Goal: Task Accomplishment & Management: Complete application form

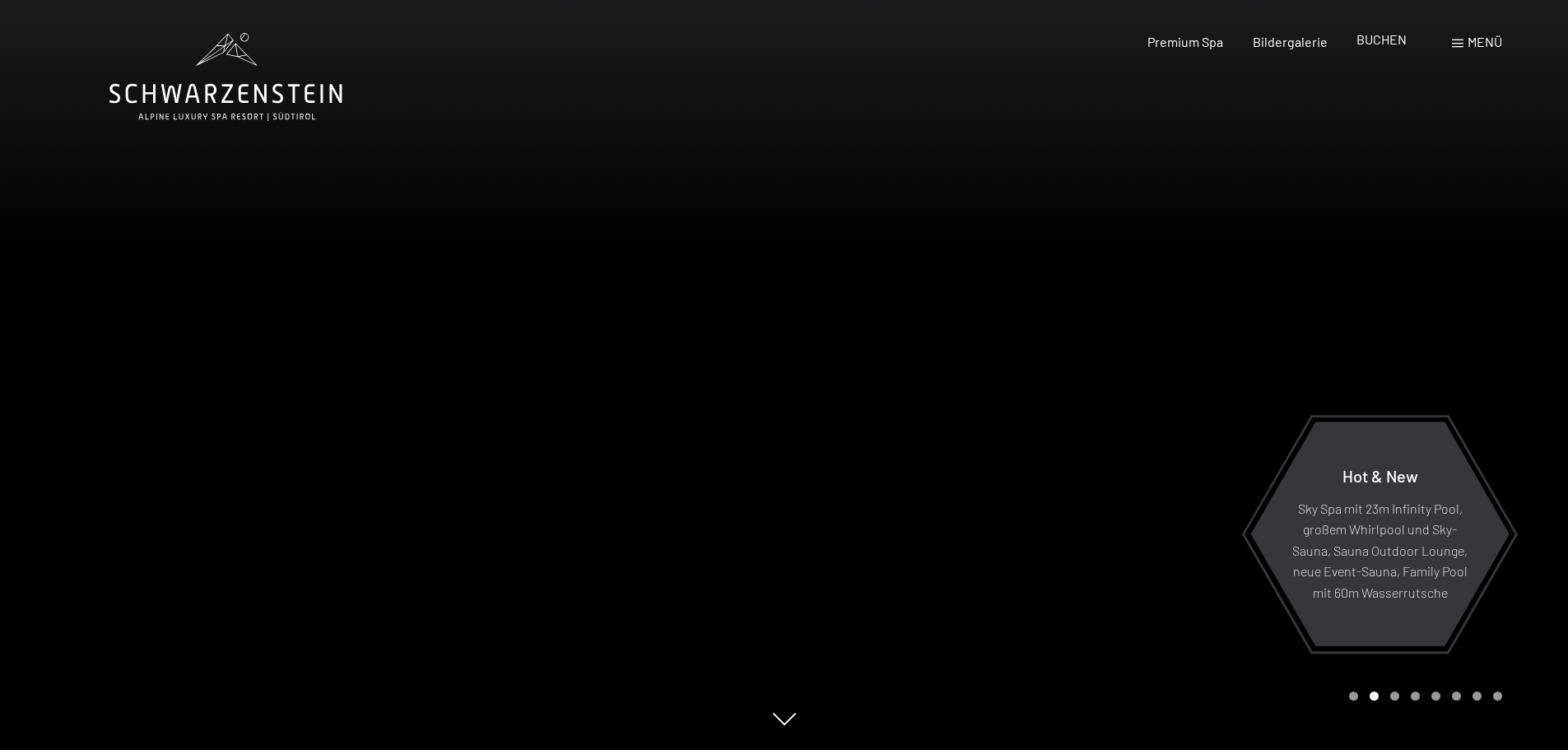
click at [1367, 41] on span "BUCHEN" at bounding box center [1382, 39] width 50 height 15
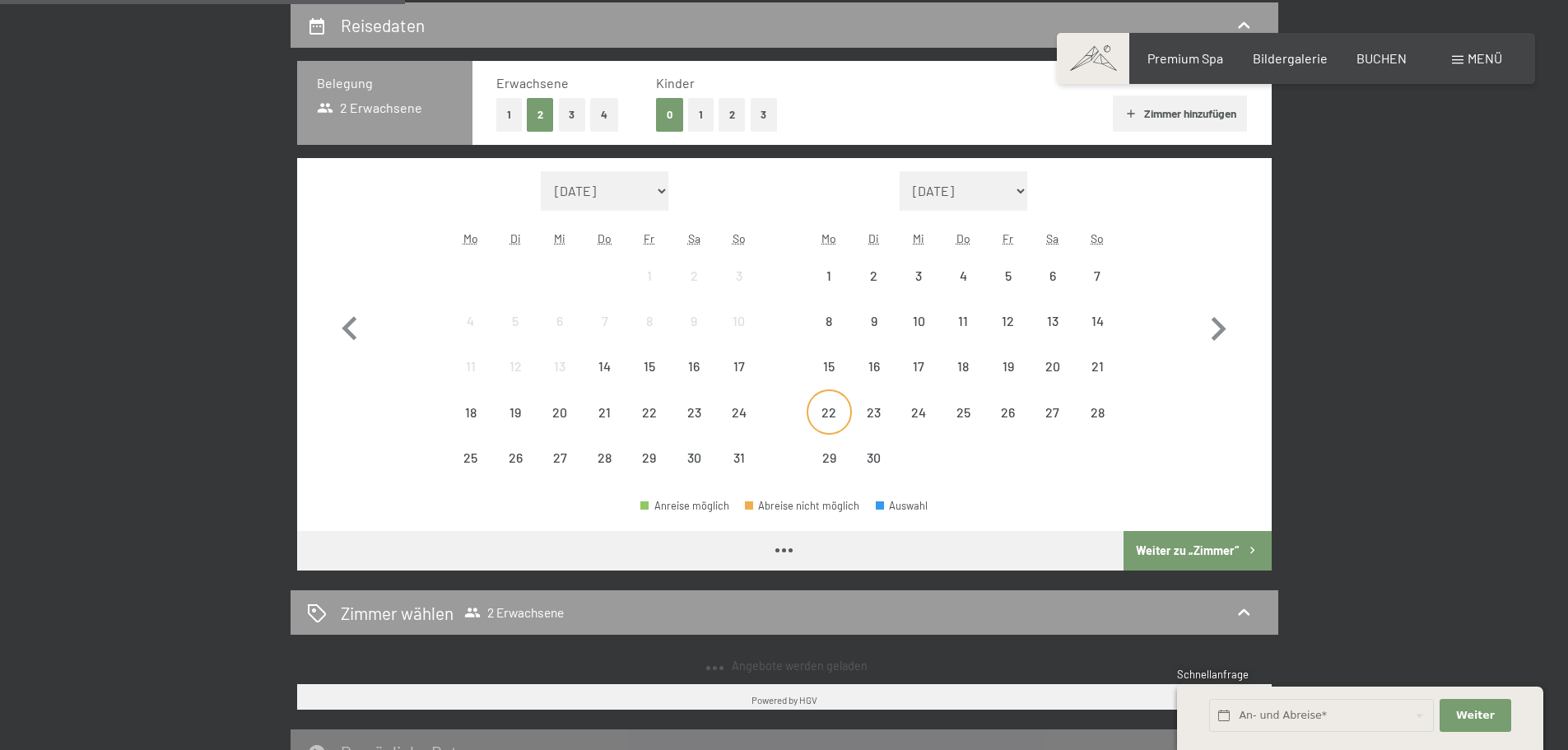
scroll to position [412, 0]
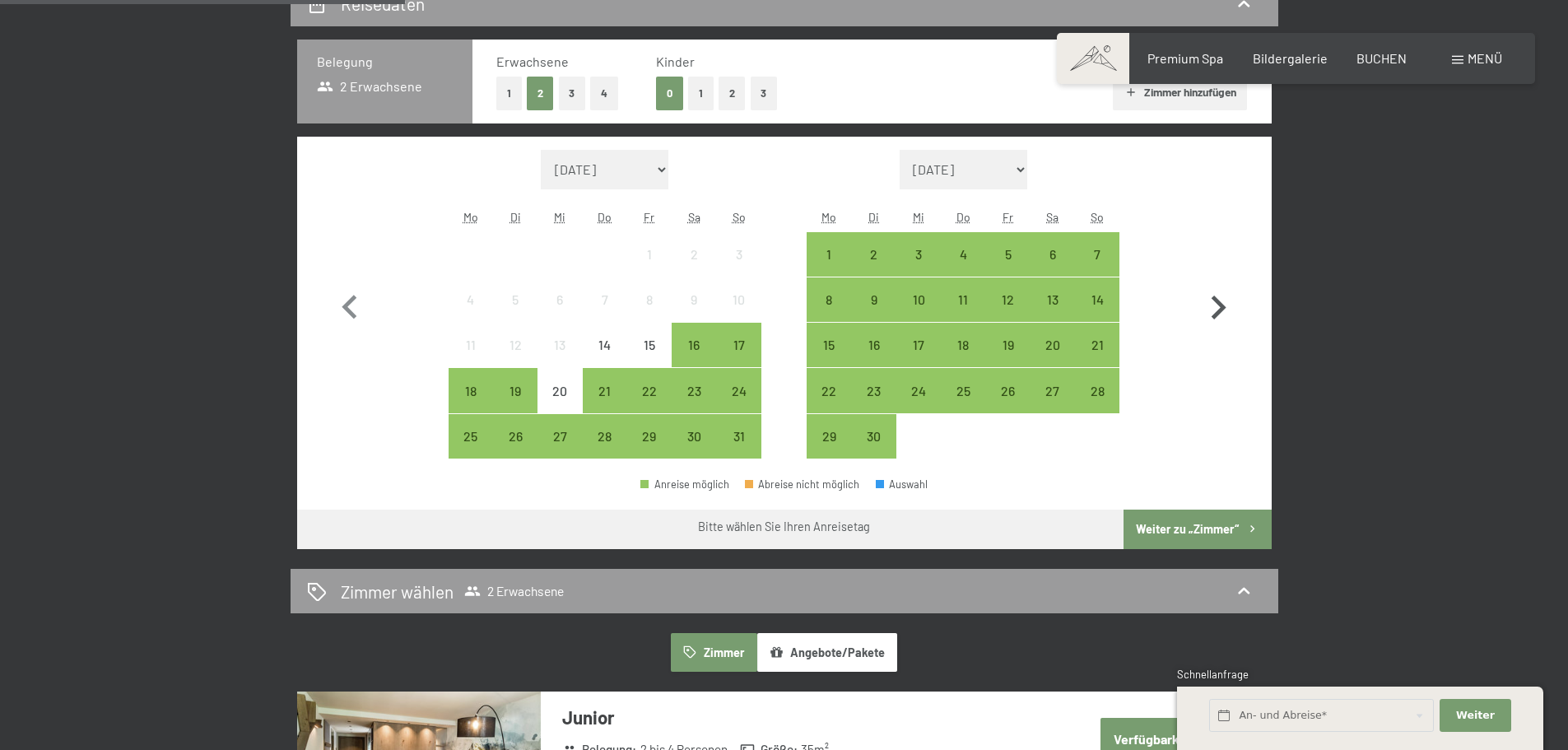
click at [1220, 299] on icon "button" at bounding box center [1218, 308] width 48 height 48
select select "[DATE]"
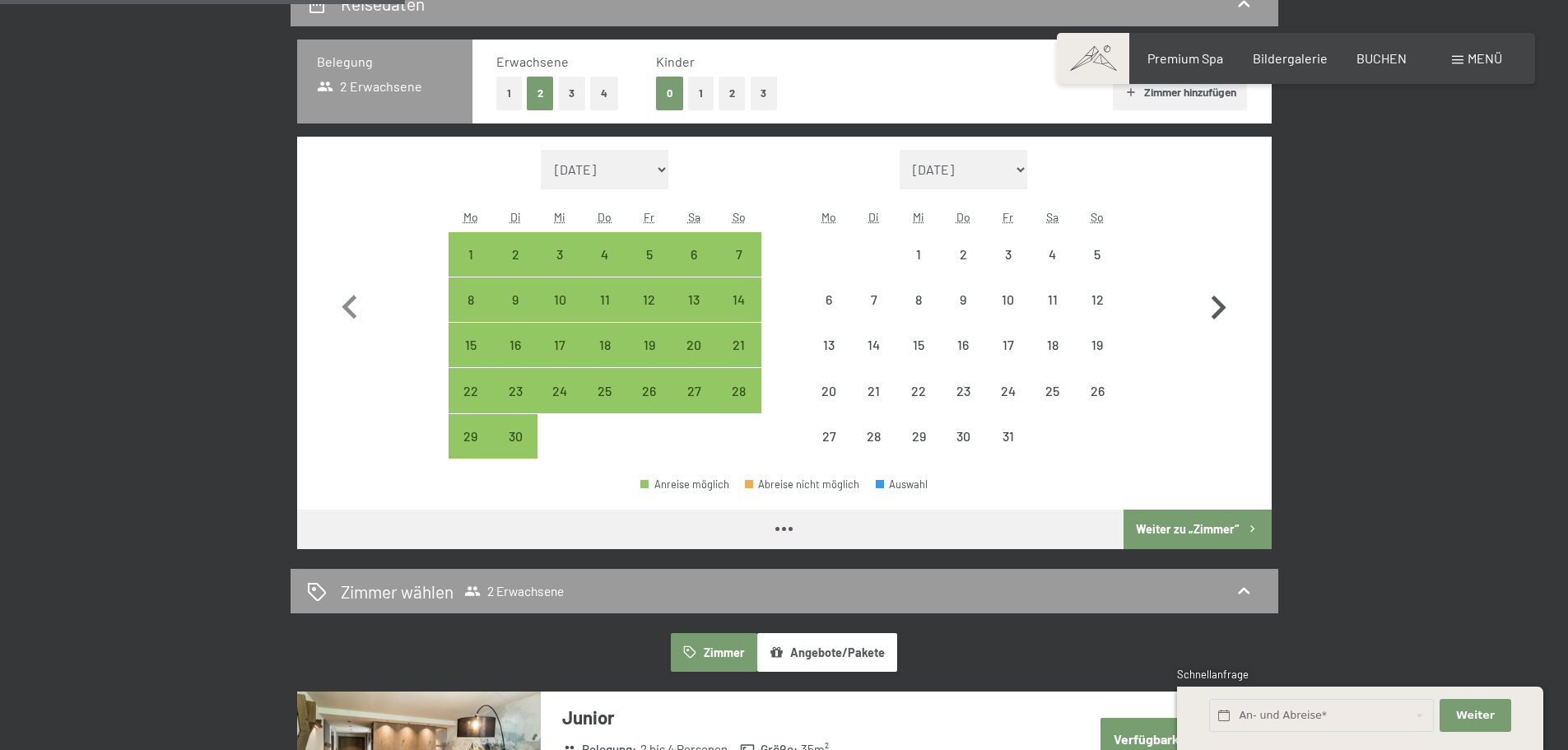
select select "[DATE]"
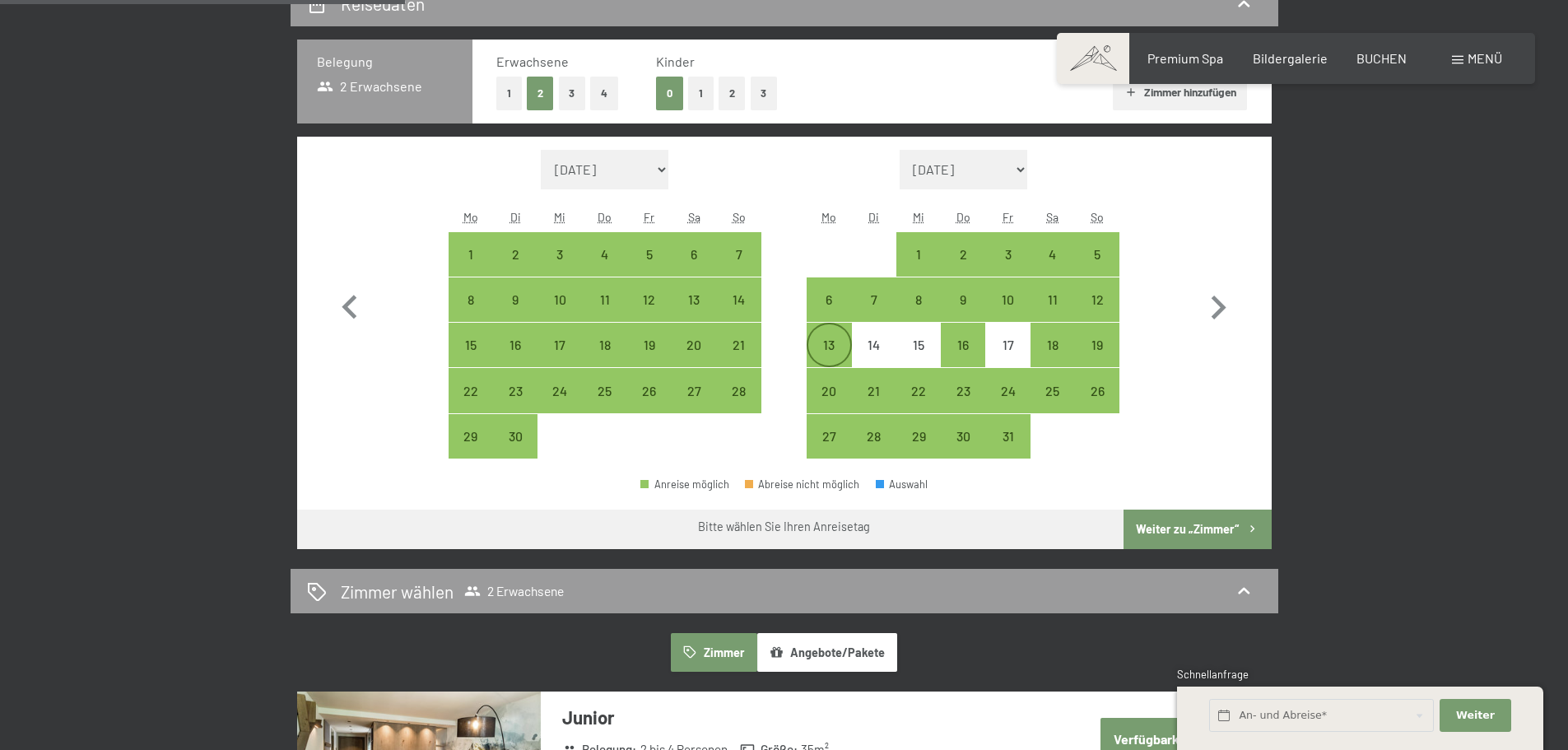
click at [836, 341] on div "13" at bounding box center [829, 359] width 41 height 41
select select "[DATE]"
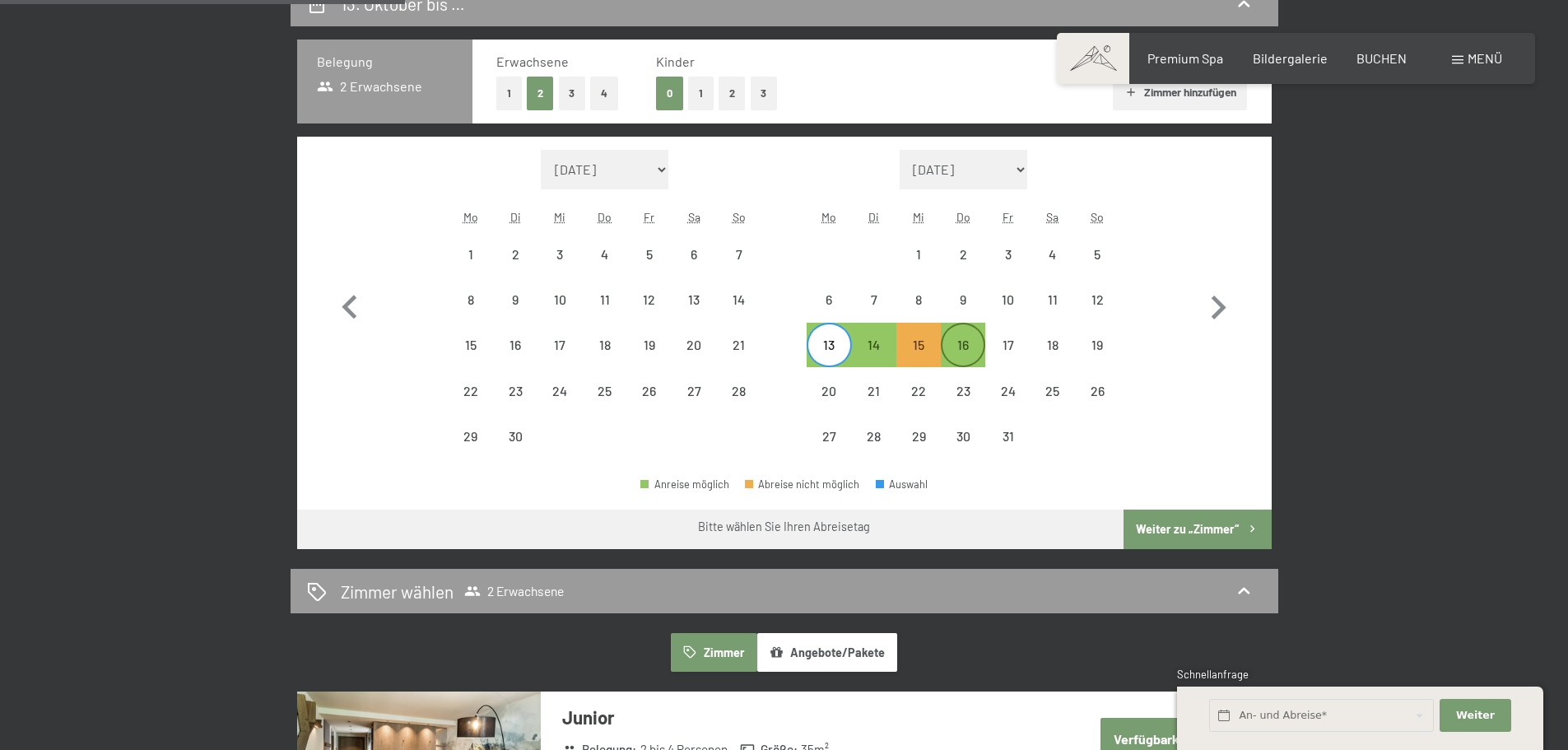
click at [970, 348] on div "16" at bounding box center [963, 359] width 41 height 41
select select "[DATE]"
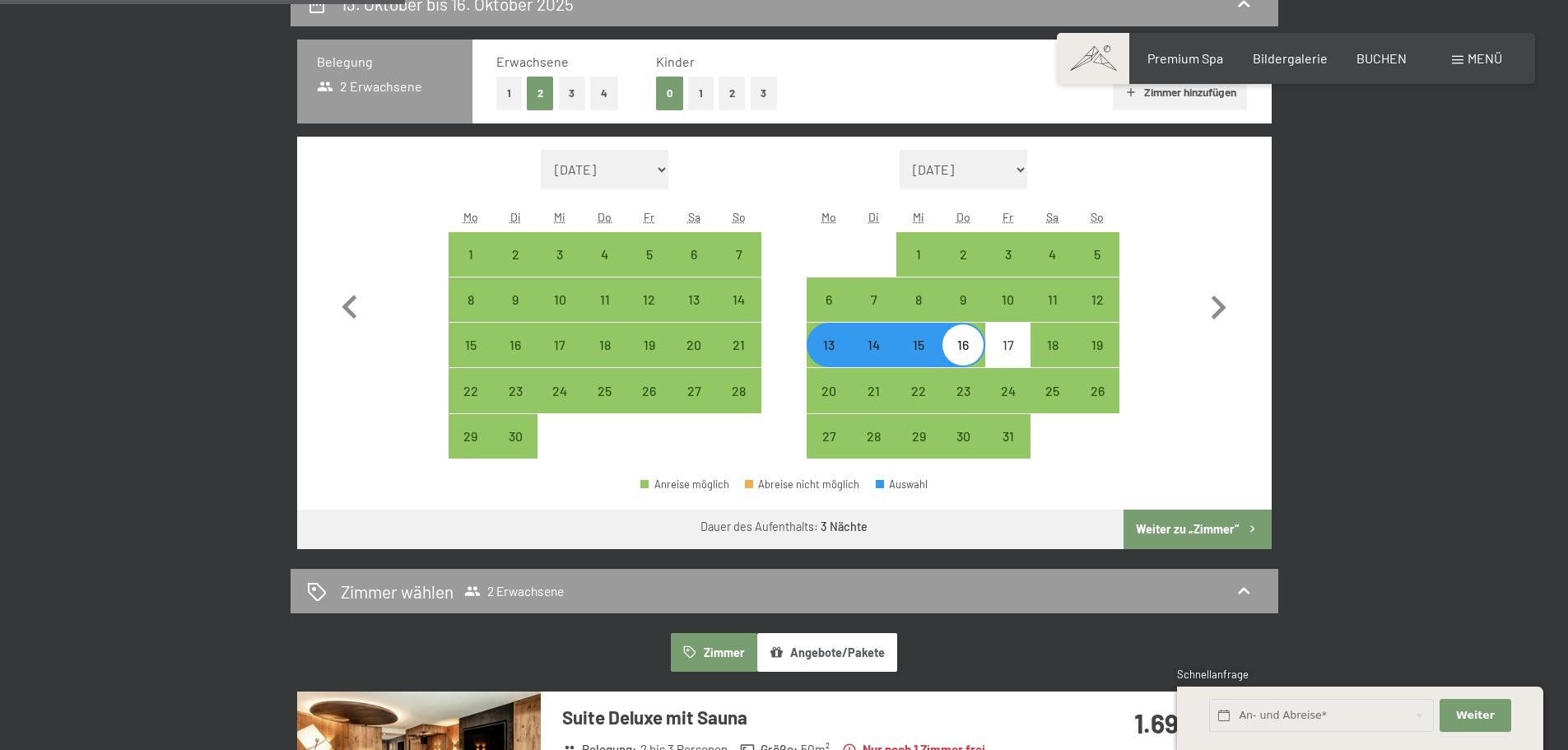
click at [1158, 529] on button "Weiter zu „Zimmer“" at bounding box center [1197, 529] width 148 height 40
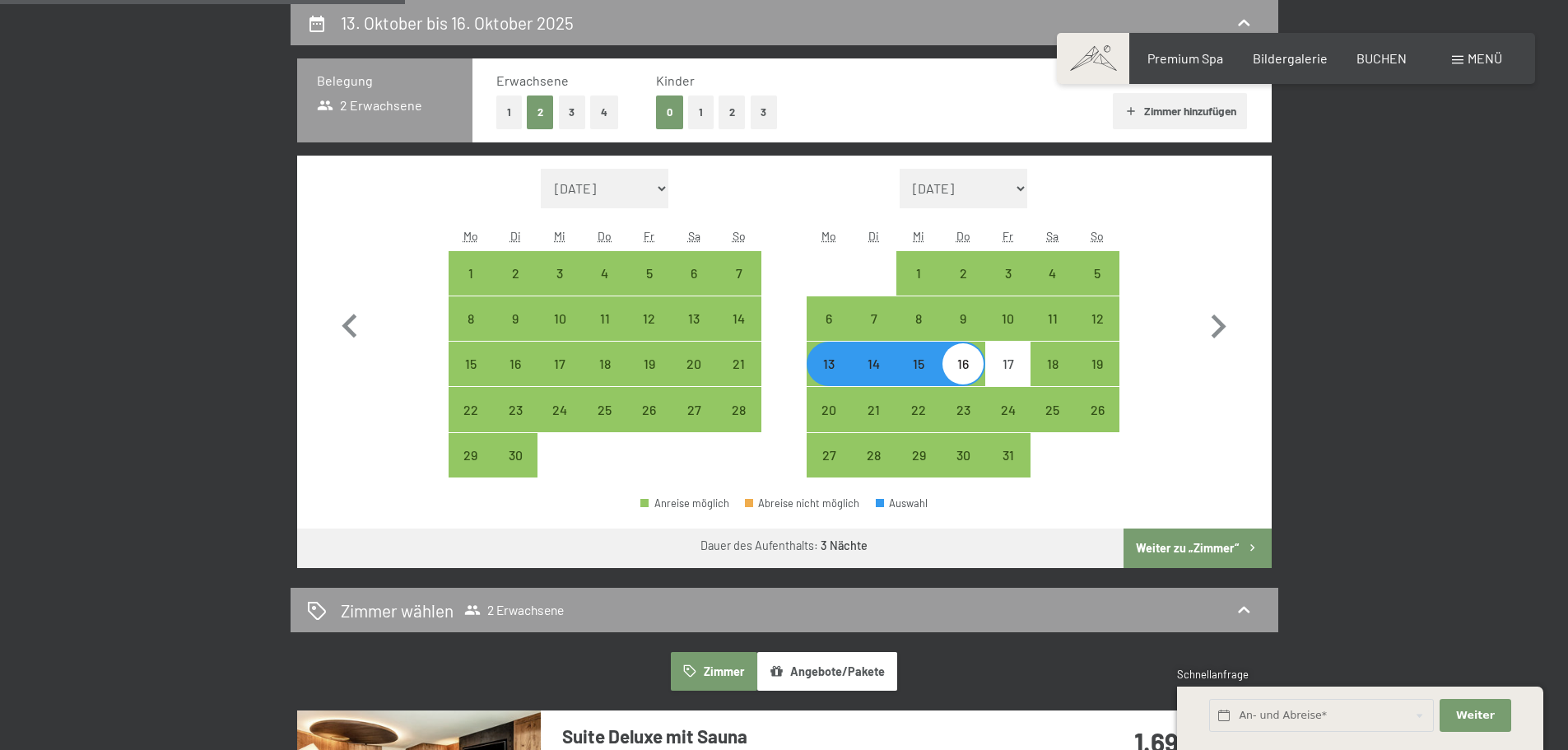
select select "[DATE]"
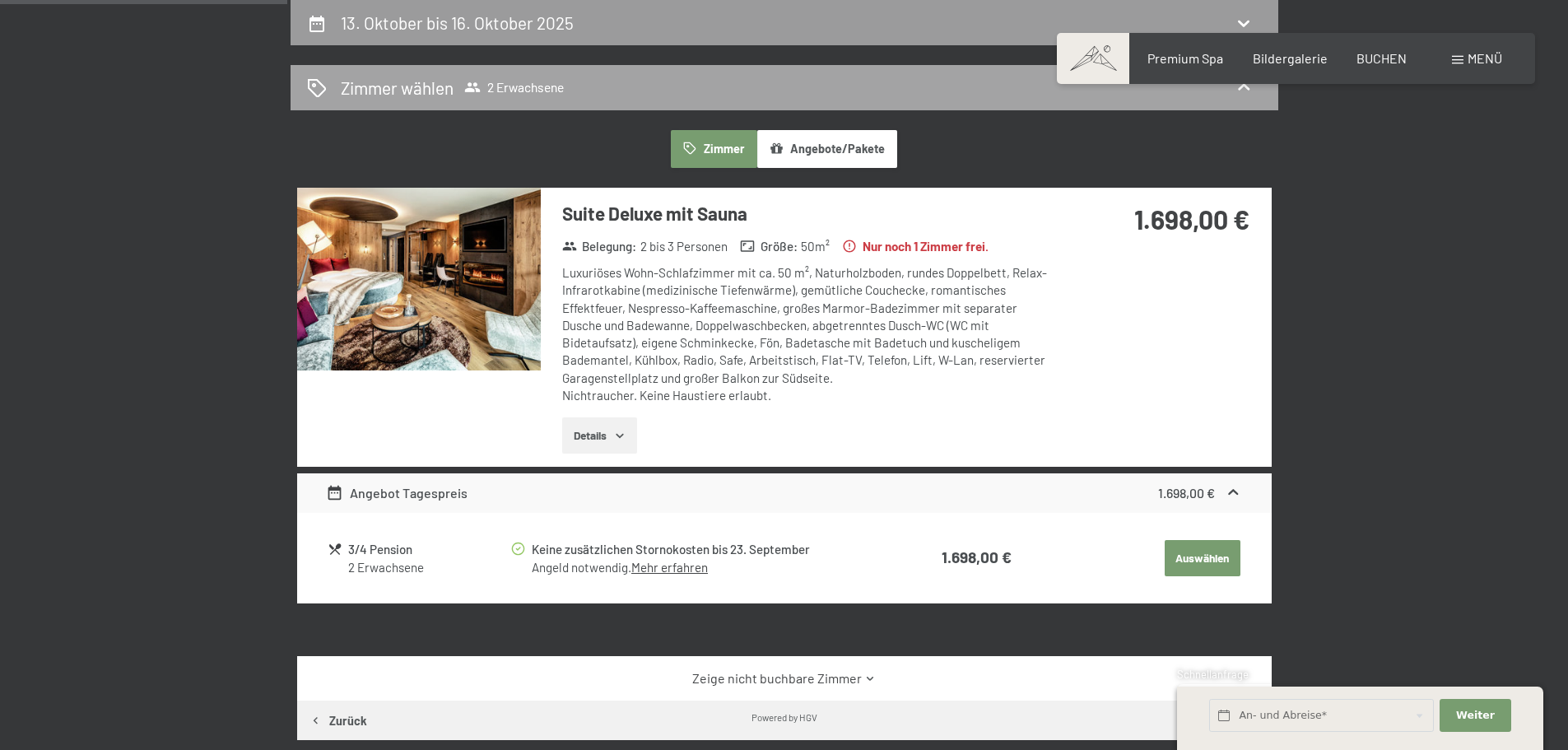
click at [465, 85] on icon at bounding box center [472, 87] width 16 height 16
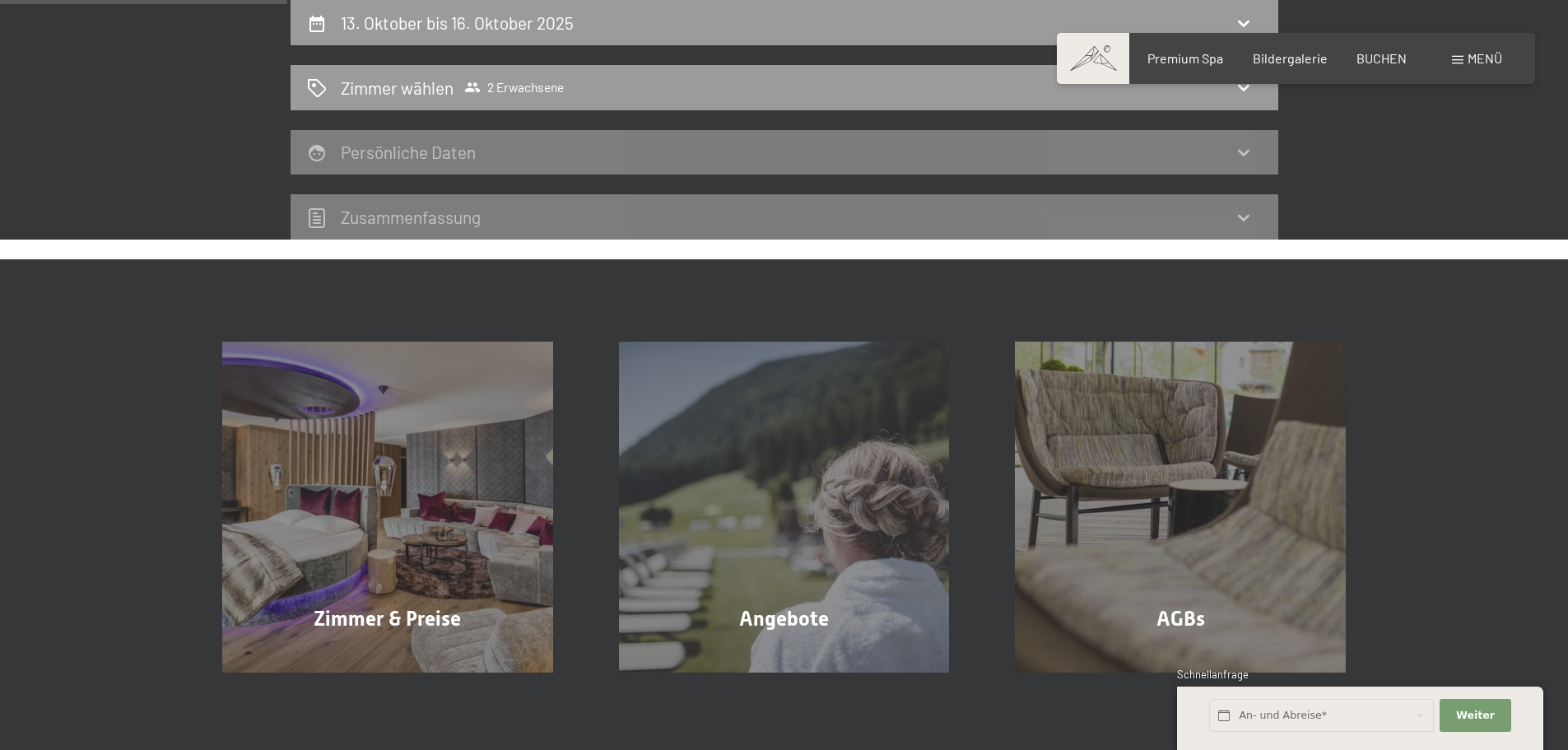
click at [1420, 224] on div "13. Oktober bis 16. Oktober 2025 [PERSON_NAME] [PERSON_NAME] 2 Erwachsene Persö…" at bounding box center [784, 120] width 1568 height 239
click at [1245, 22] on icon at bounding box center [1244, 23] width 20 height 20
select select "[DATE]"
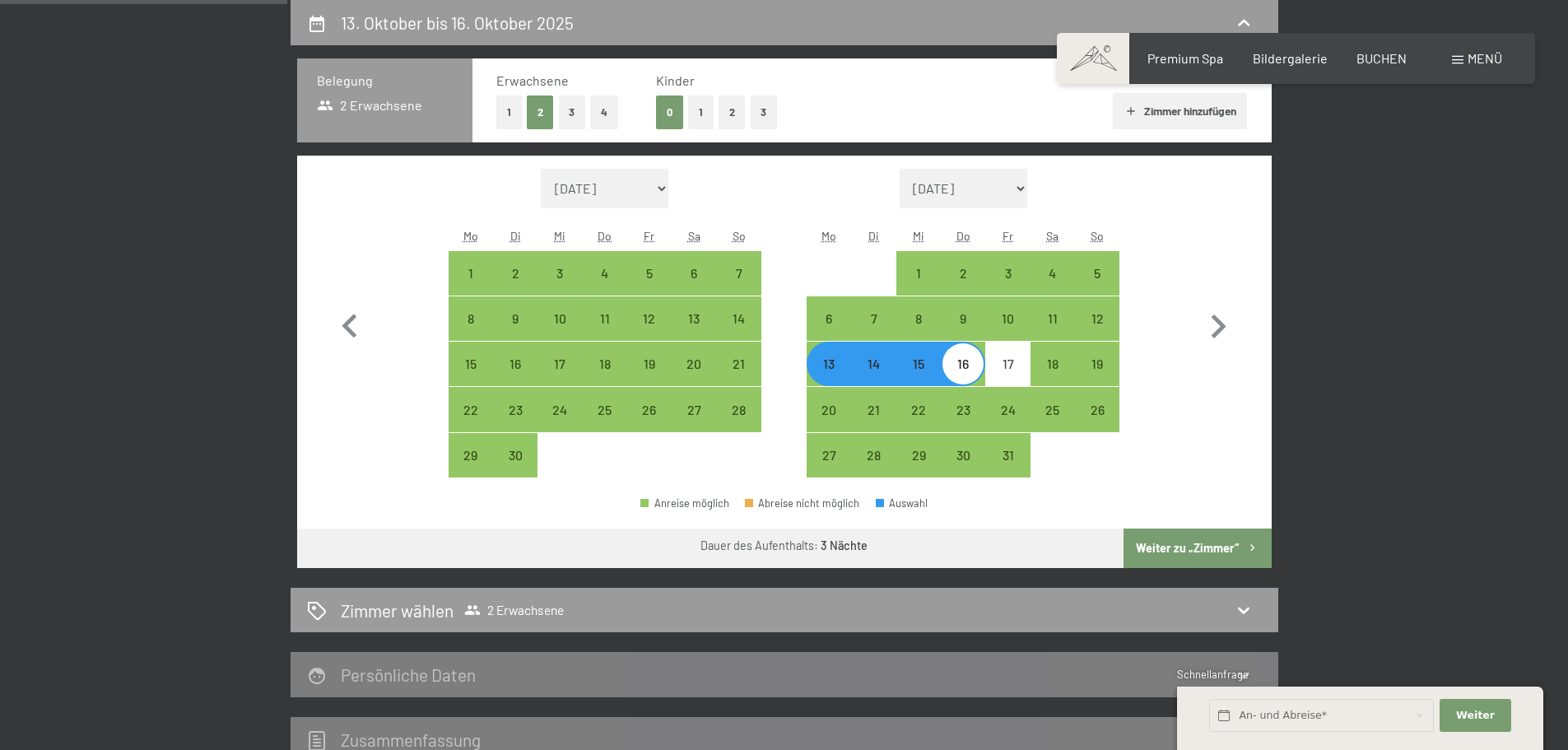
click at [733, 109] on button "2" at bounding box center [732, 112] width 27 height 34
select select "[DATE]"
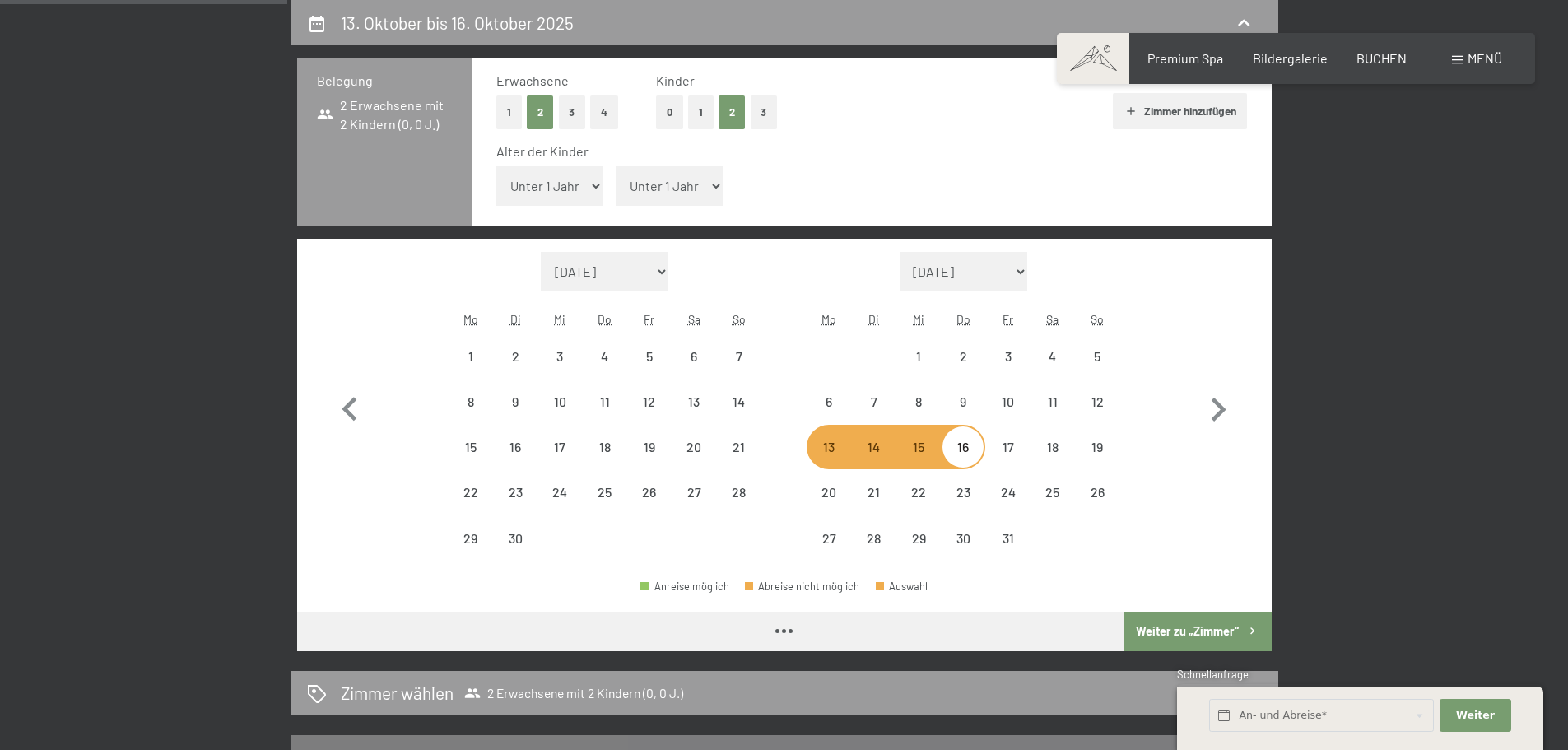
click at [593, 183] on select "Unter 1 Jahr 1 Jahr 2 Jahre 3 Jahre 4 Jahre 5 Jahre 6 Jahre 7 Jahre 8 Jahre 9 J…" at bounding box center [550, 186] width 107 height 40
select select "[DATE]"
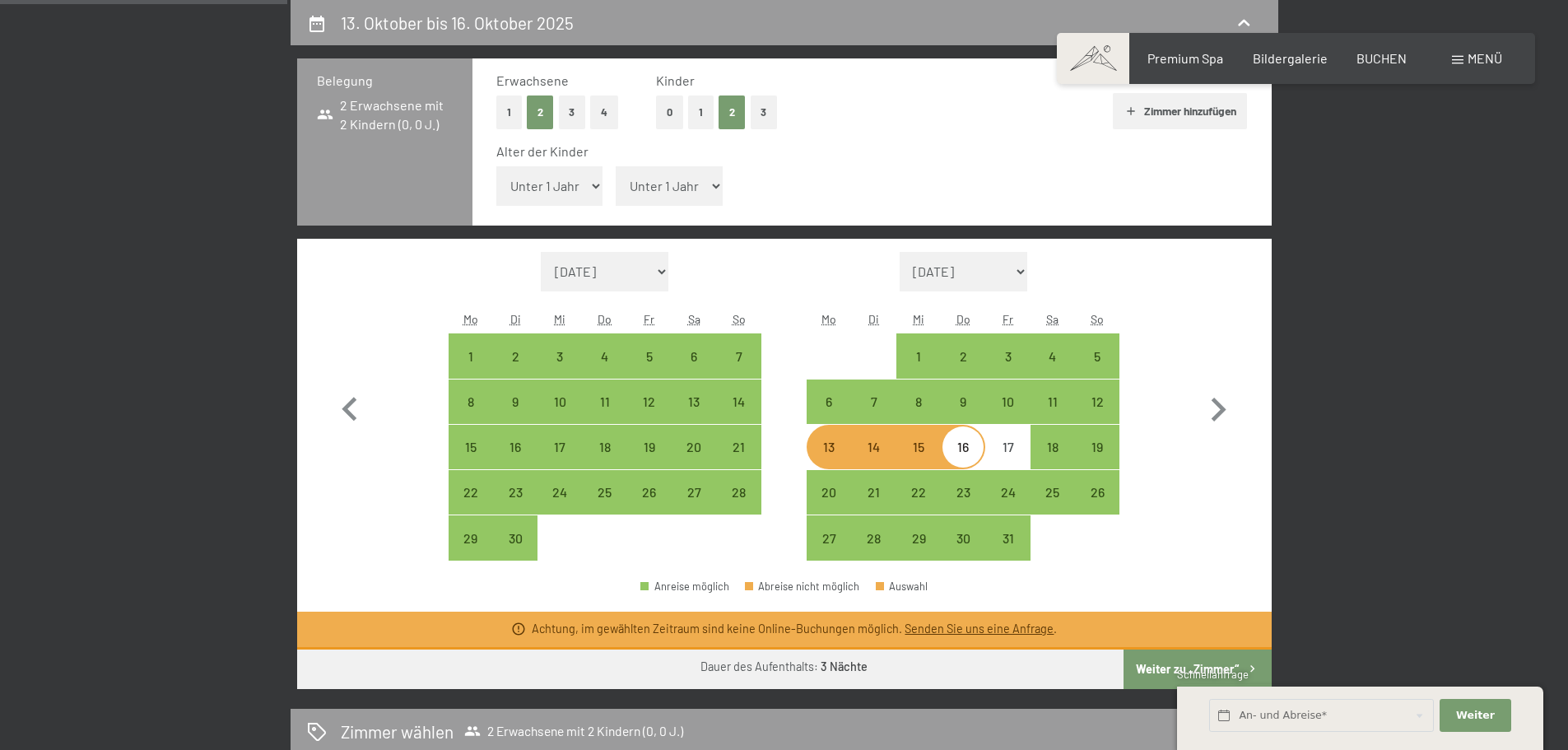
select select "11"
click at [497, 166] on select "Unter 1 Jahr 1 Jahr 2 Jahre 3 Jahre 4 Jahre 5 Jahre 6 Jahre 7 Jahre 8 Jahre 9 J…" at bounding box center [550, 186] width 107 height 40
select select "[DATE]"
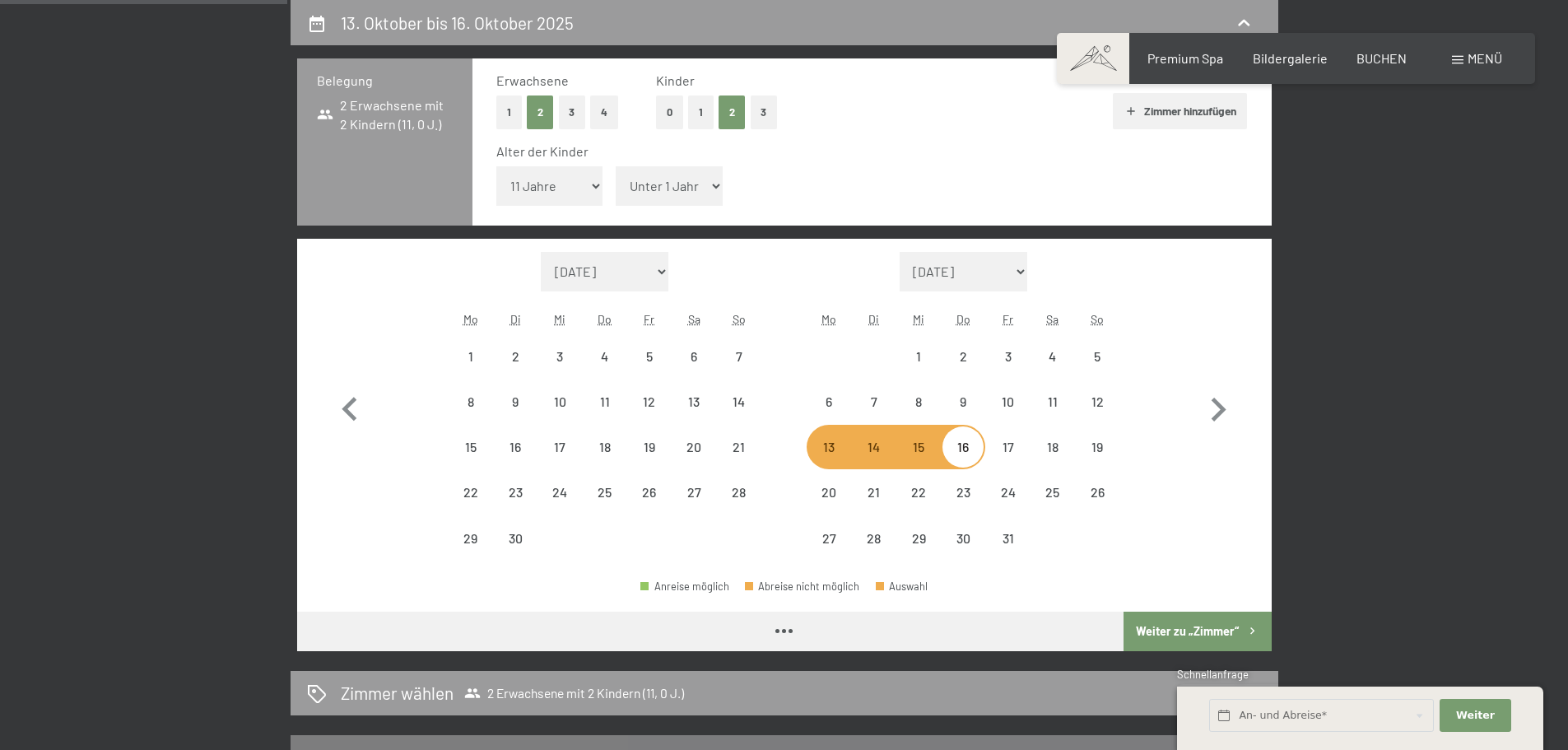
click at [714, 172] on select "Unter 1 Jahr 1 Jahr 2 Jahre 3 Jahre 4 Jahre 5 Jahre 6 Jahre 7 Jahre 8 Jahre 9 J…" at bounding box center [669, 186] width 107 height 40
select select "[DATE]"
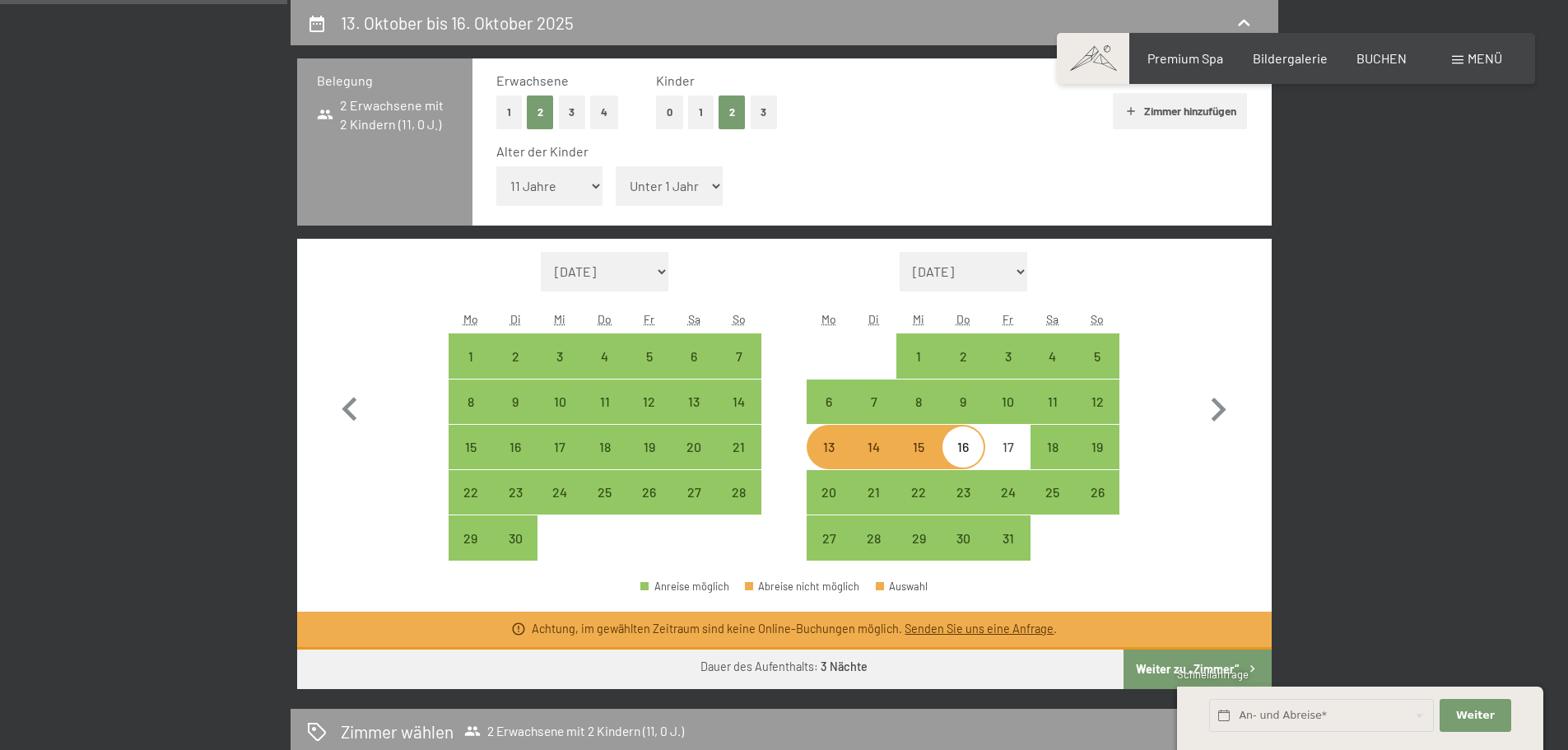
select select "14"
click at [616, 166] on select "Unter 1 Jahr 1 Jahr 2 Jahre 3 Jahre 4 Jahre 5 Jahre 6 Jahre 7 Jahre 8 Jahre 9 J…" at bounding box center [669, 186] width 107 height 40
select select "[DATE]"
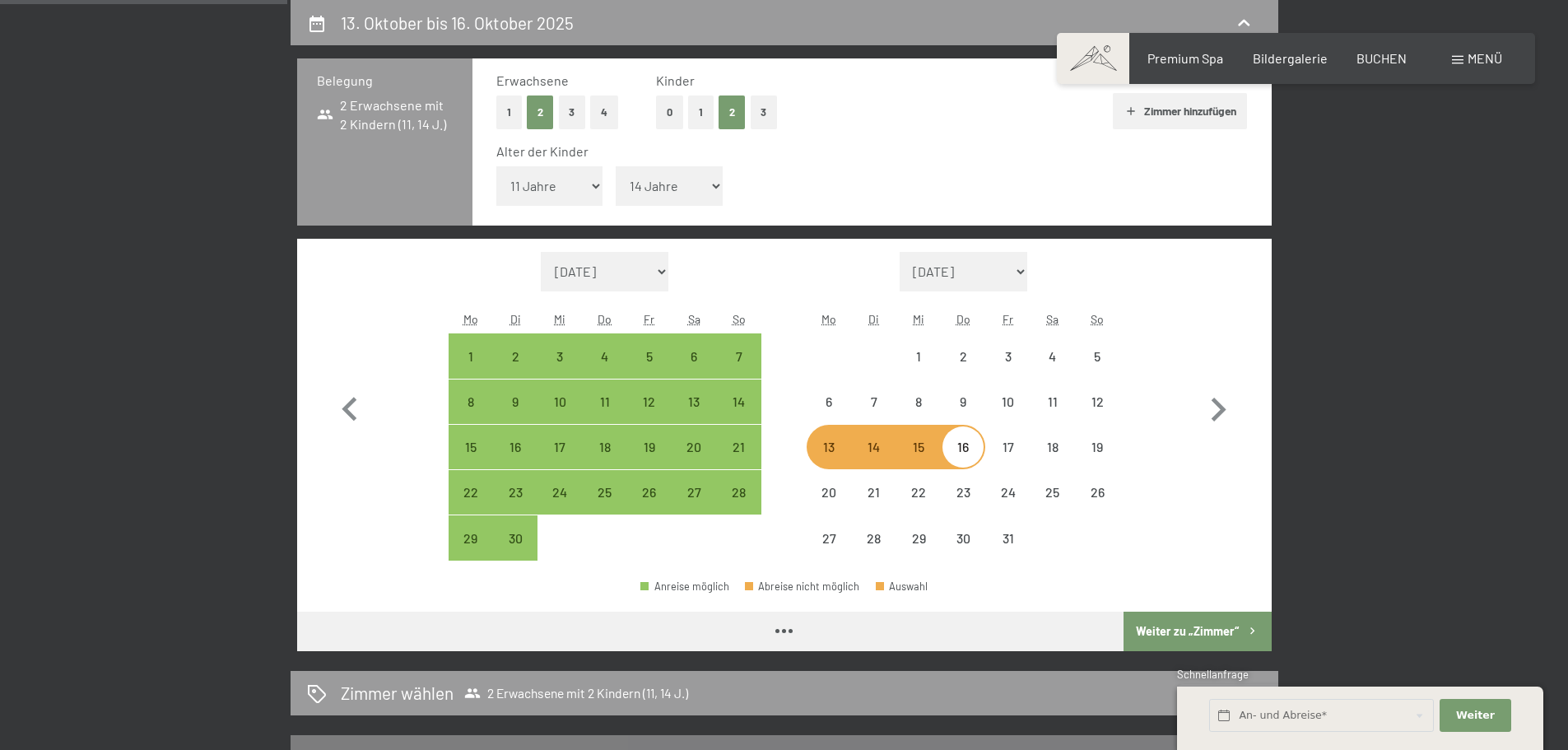
select select "[DATE]"
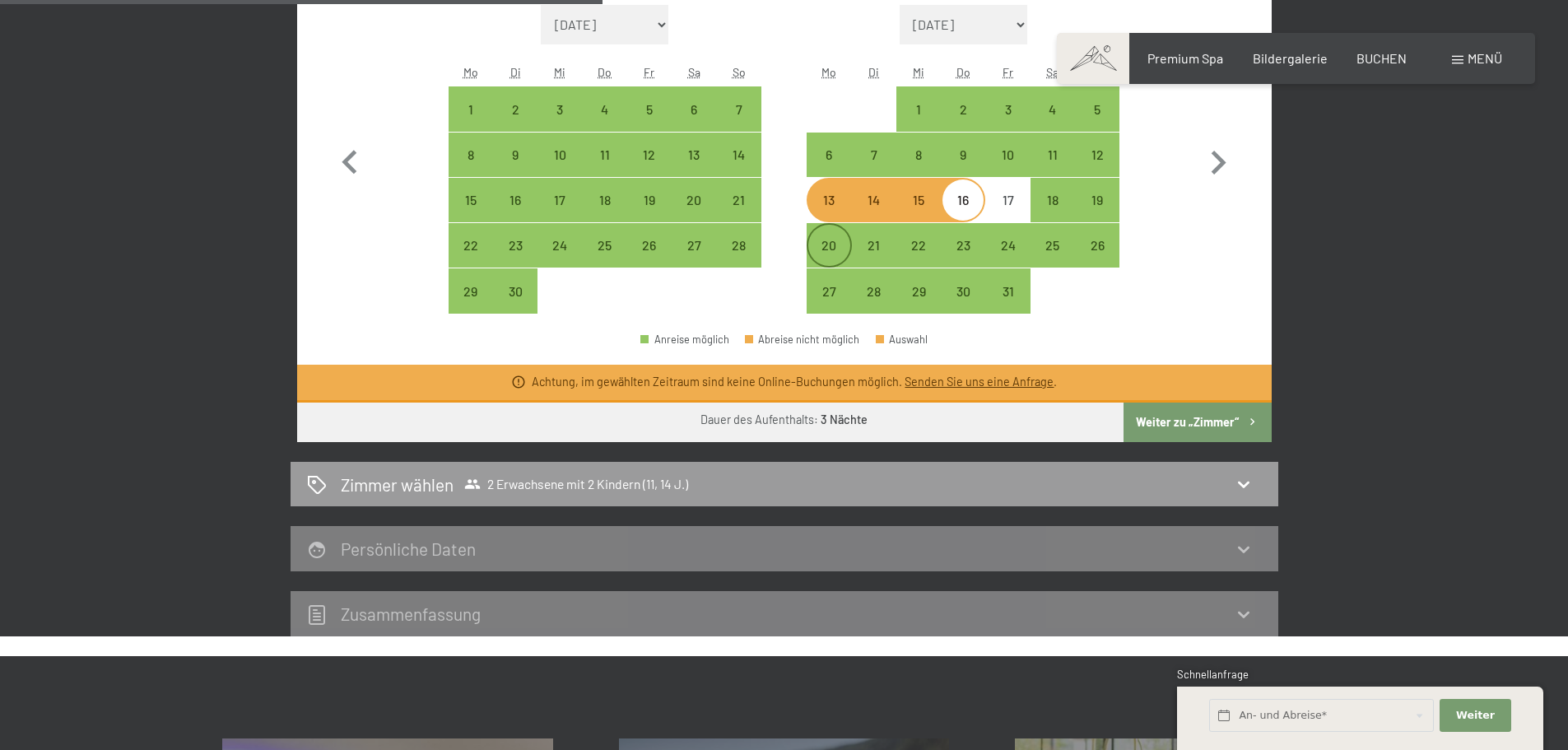
scroll to position [804, 0]
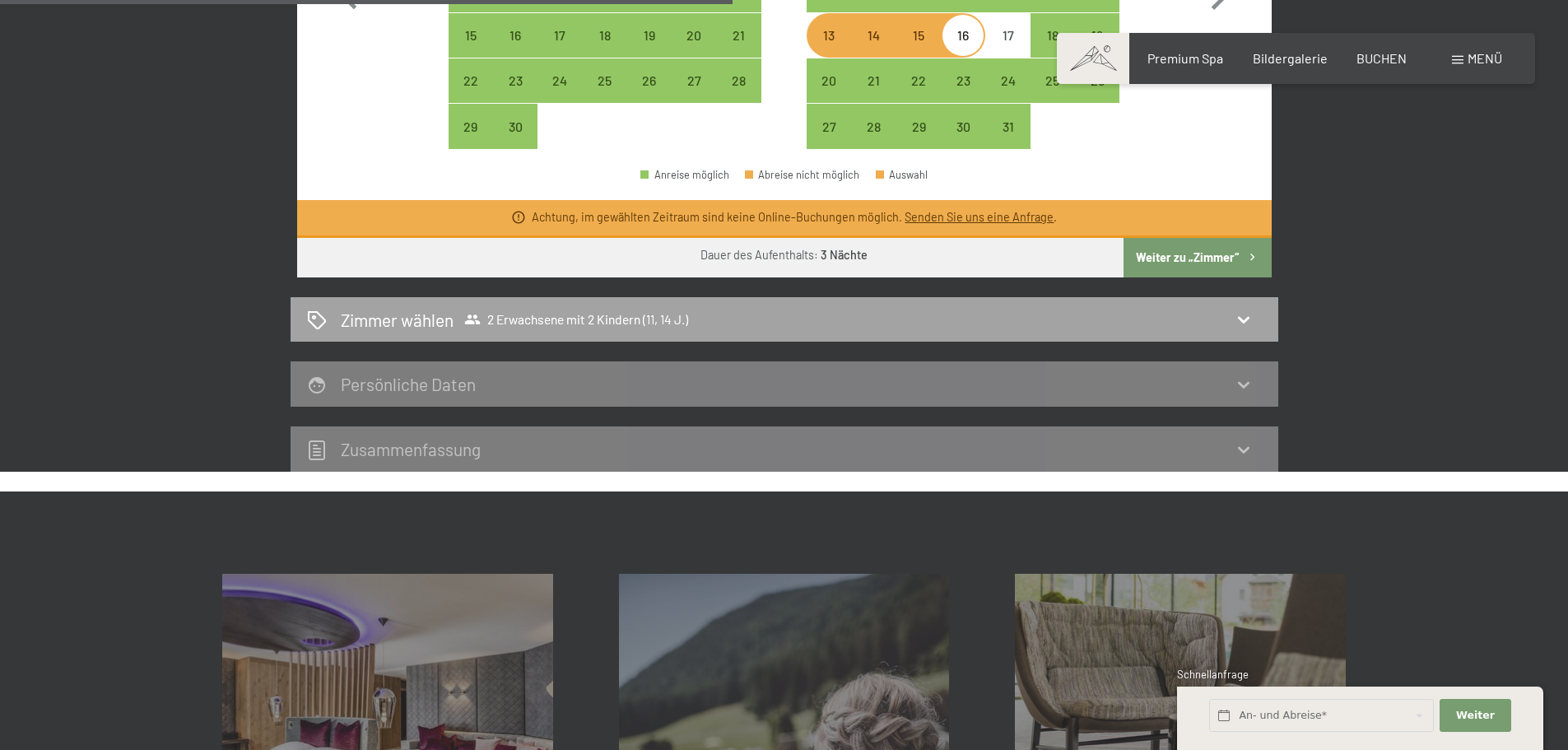
click at [1246, 311] on icon at bounding box center [1244, 319] width 20 height 20
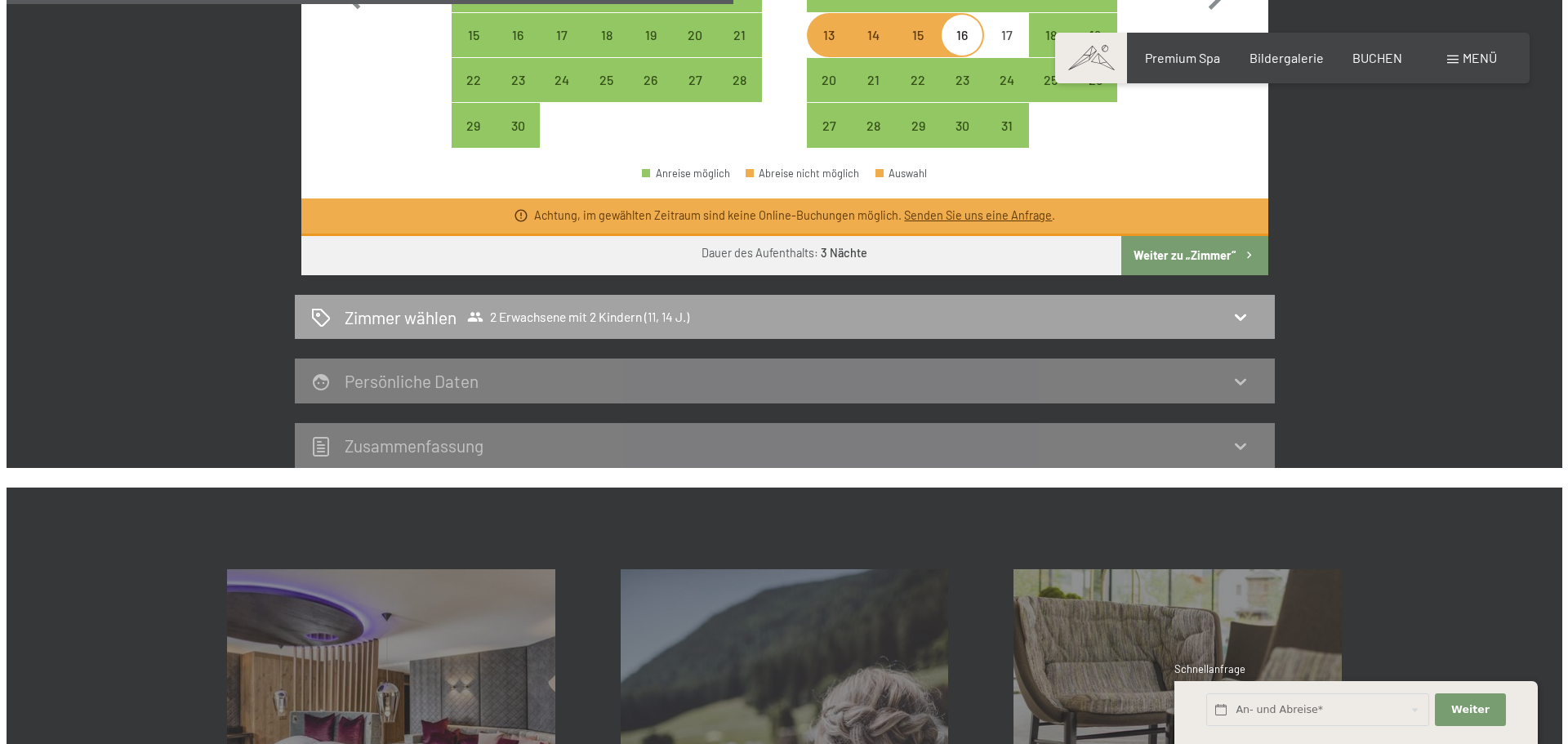
scroll to position [390, 0]
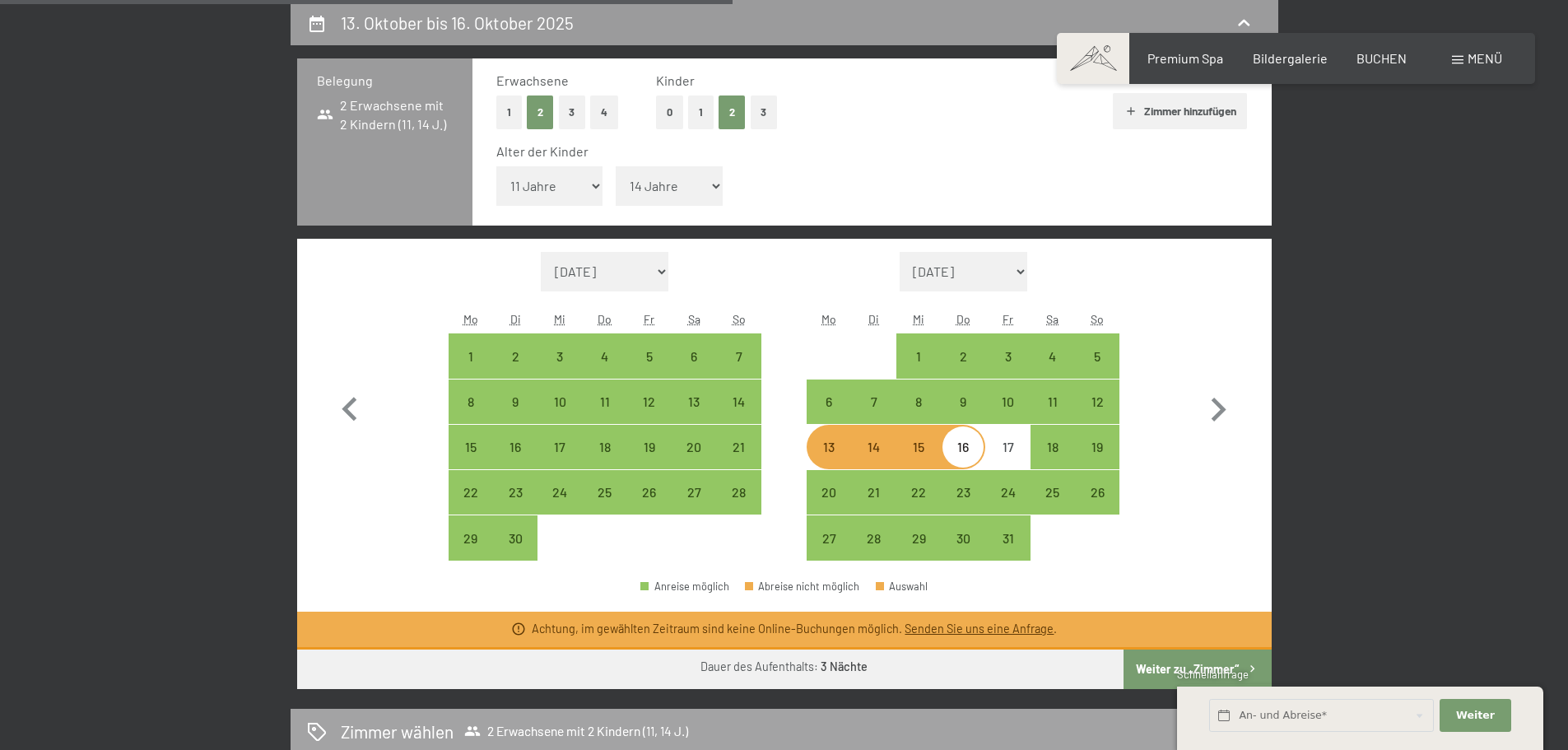
select select "[DATE]"
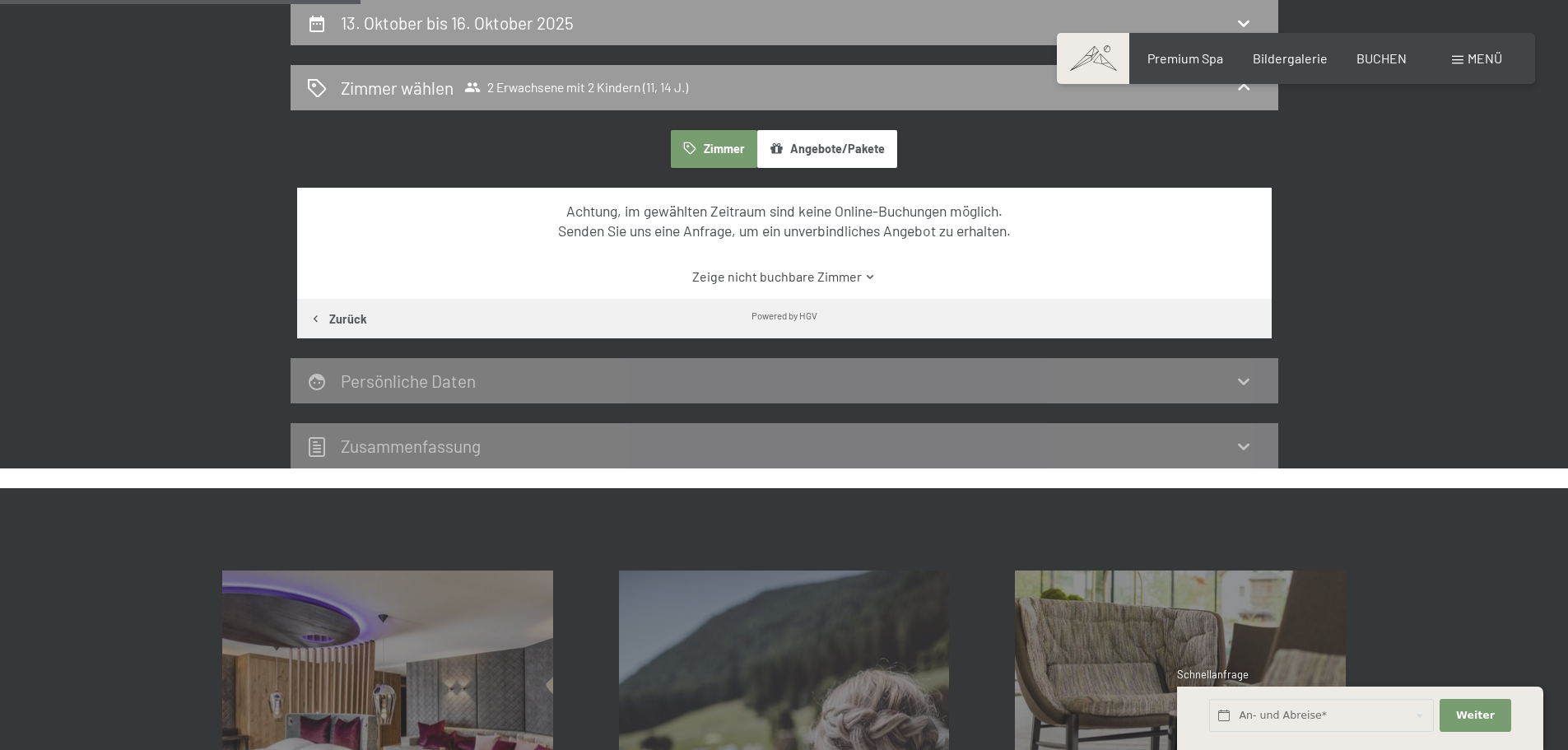
click at [869, 274] on icon at bounding box center [871, 277] width 13 height 13
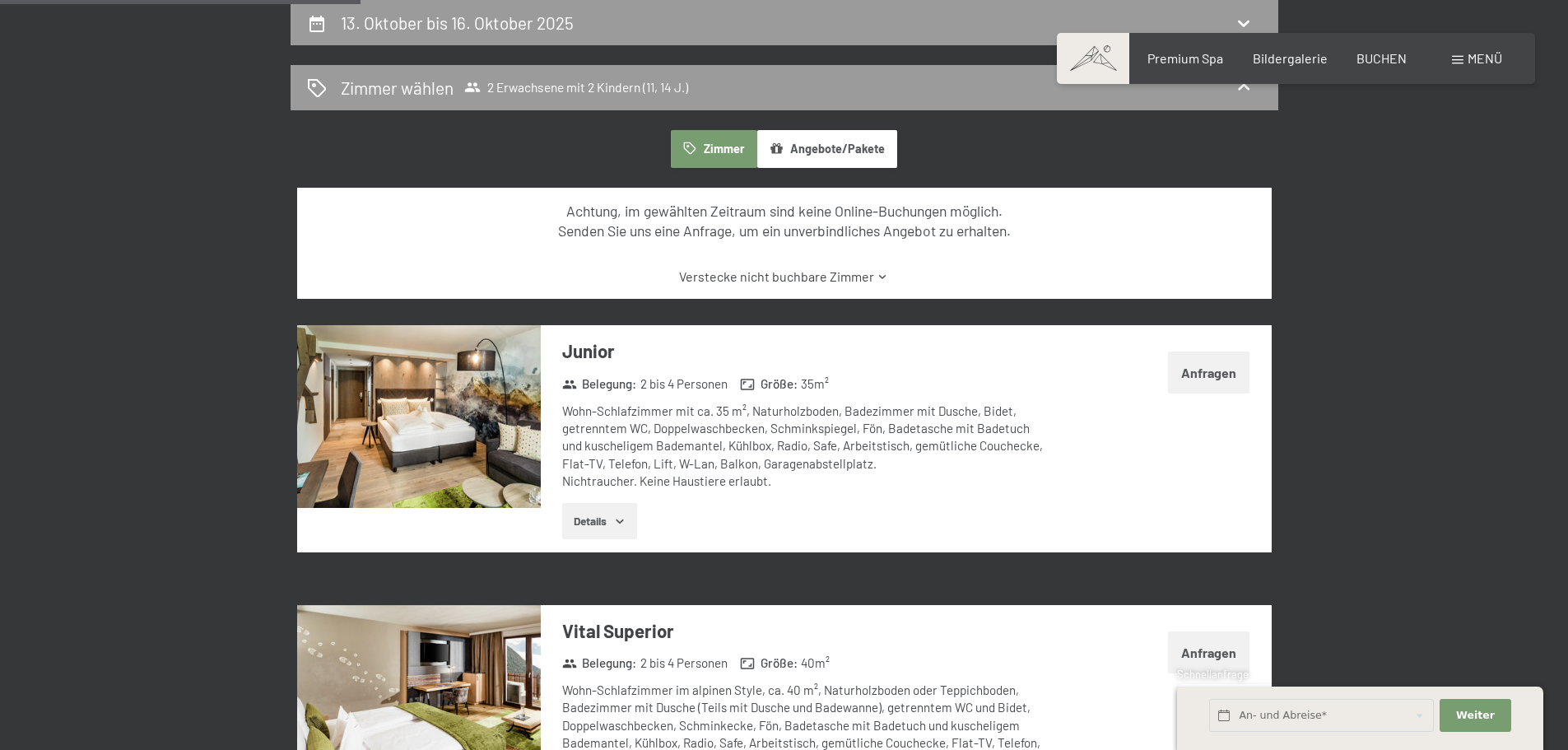
click at [1446, 60] on div "Buchen Anfragen Premium Spa Bildergalerie BUCHEN Menü DE IT EN Gutschein Bilder…" at bounding box center [1296, 58] width 413 height 18
click at [1452, 60] on span at bounding box center [1457, 59] width 12 height 8
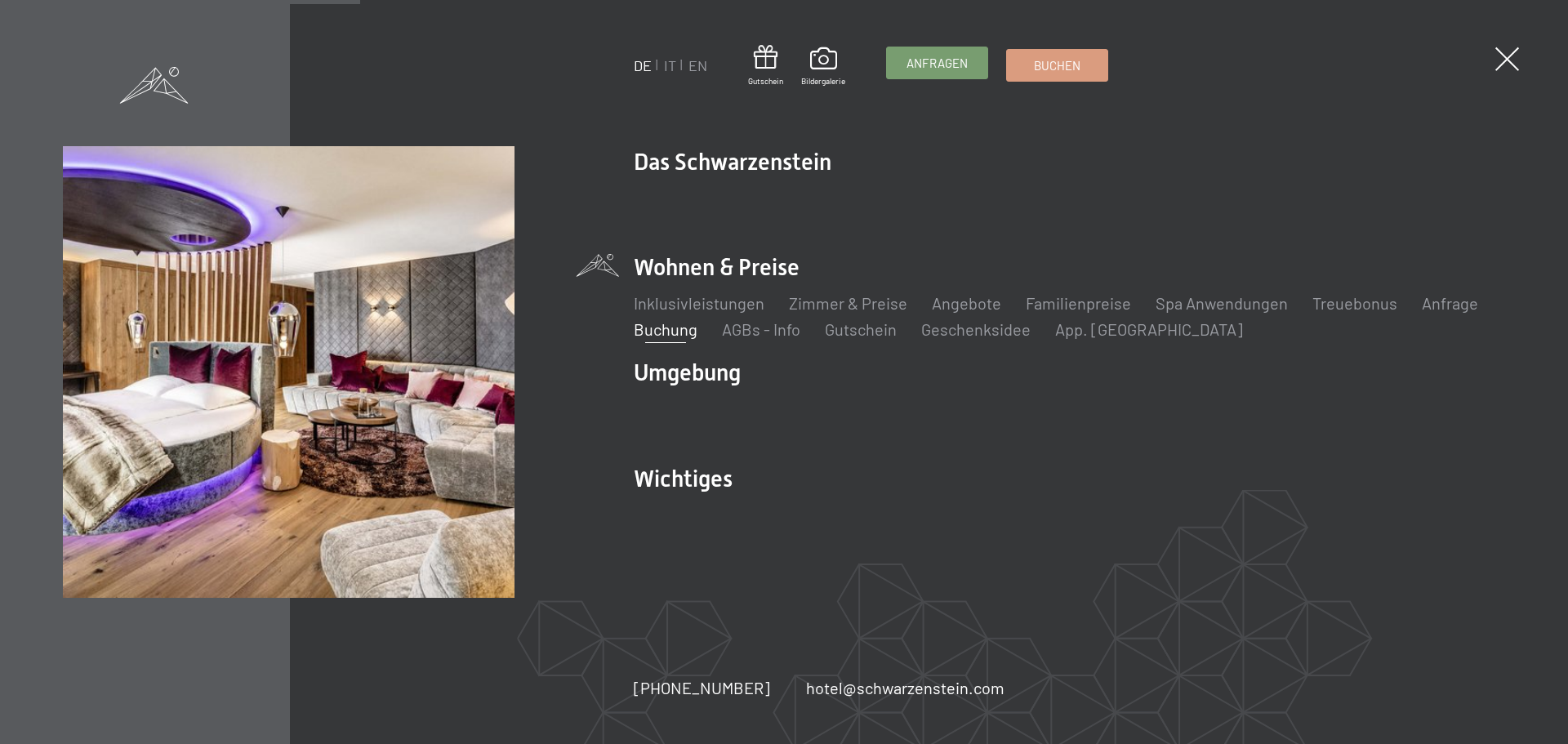
click at [939, 58] on span "Anfragen" at bounding box center [937, 62] width 62 height 17
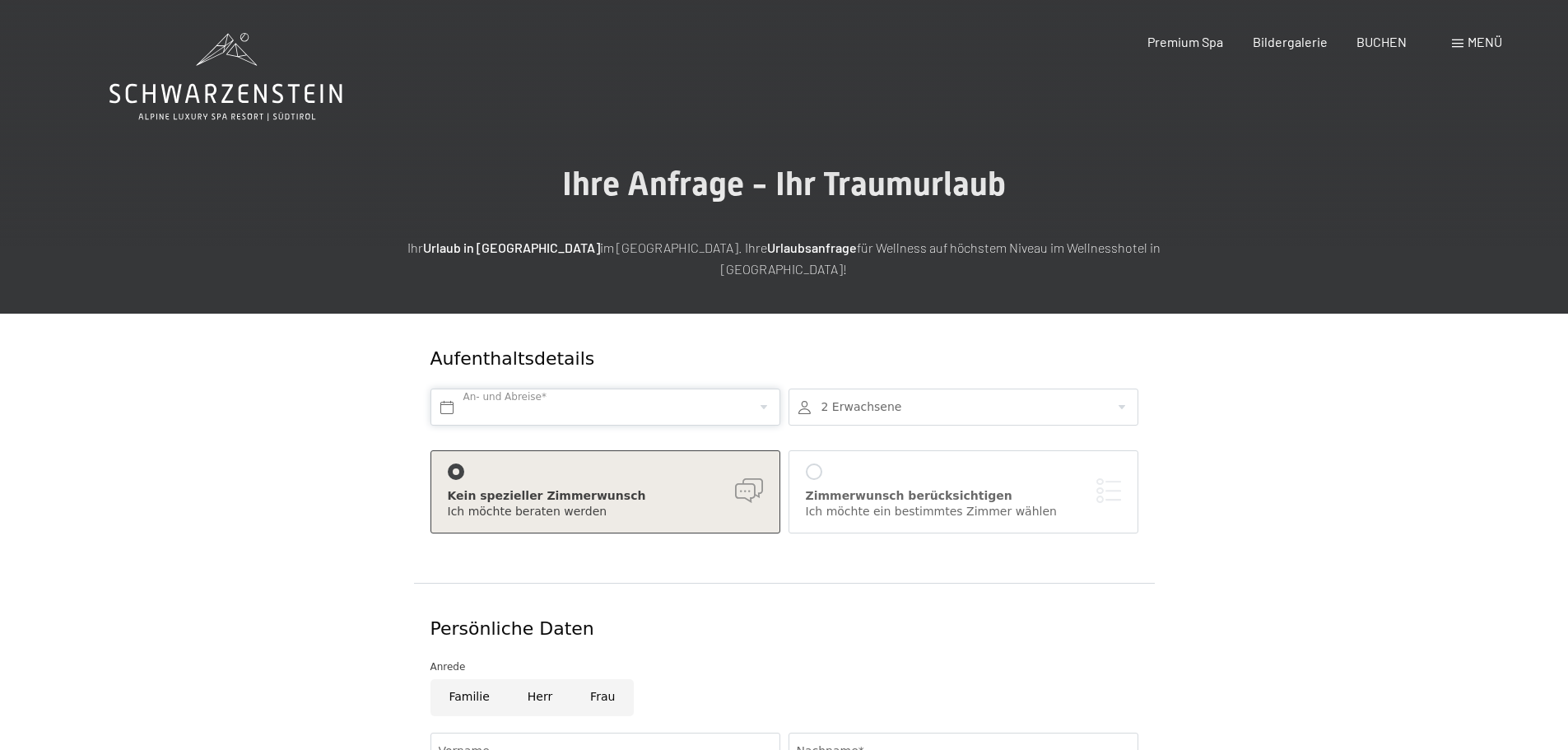
click at [556, 388] on input "text" at bounding box center [605, 406] width 350 height 37
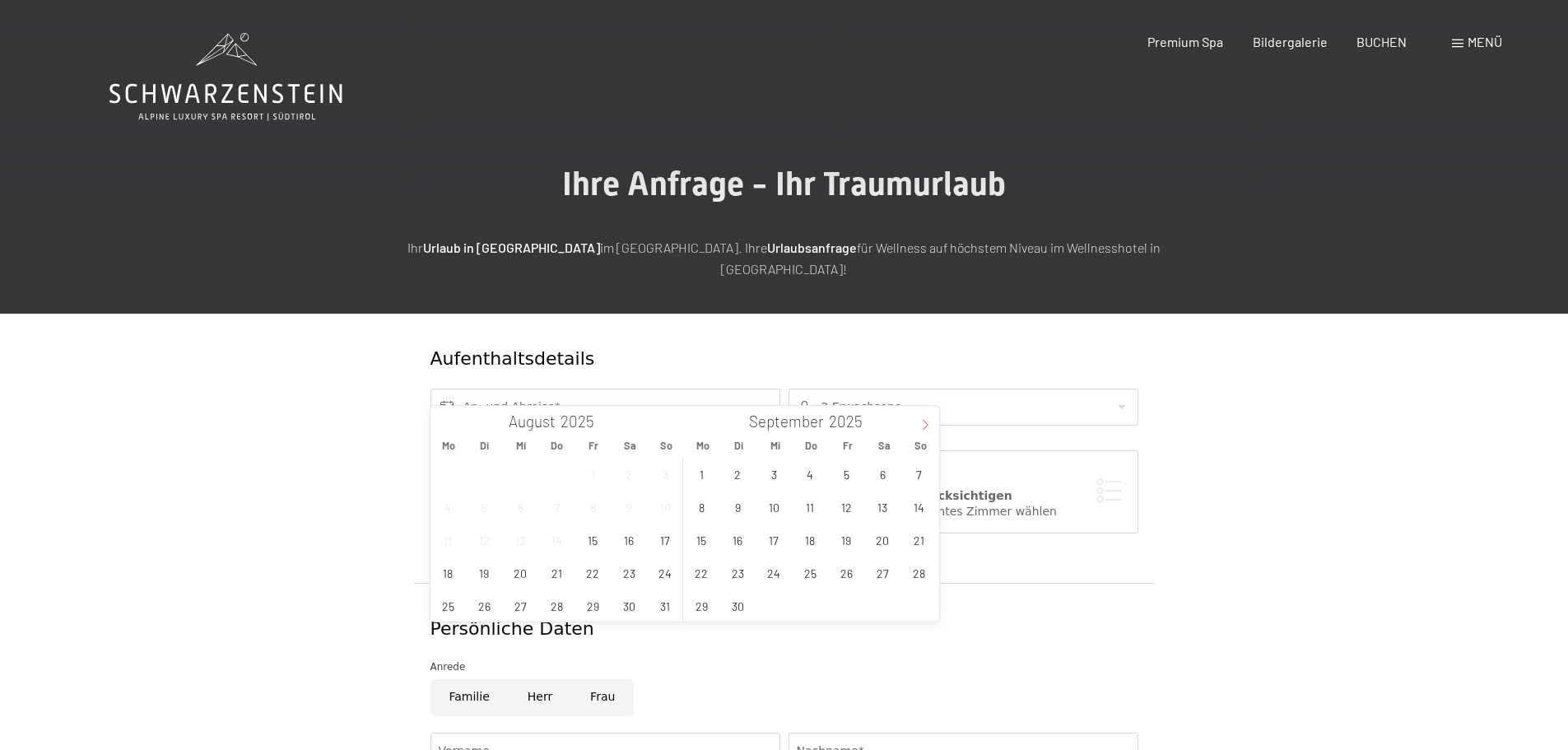
click at [923, 424] on icon at bounding box center [925, 424] width 12 height 12
click at [737, 544] on span "14" at bounding box center [739, 540] width 32 height 32
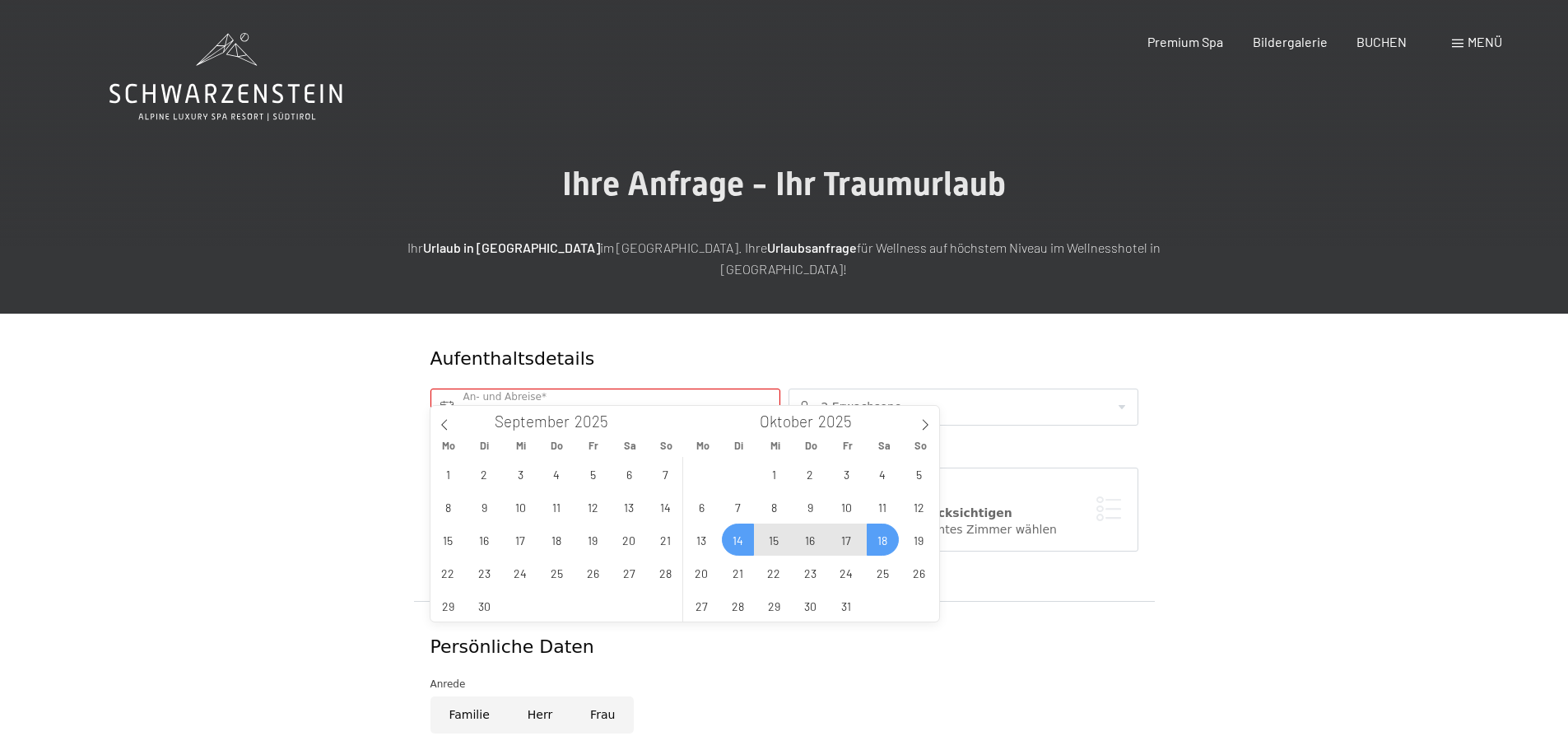
click at [875, 539] on span "18" at bounding box center [883, 540] width 32 height 32
type input "Di. 14.10.2025 - Sa. 18.10.2025"
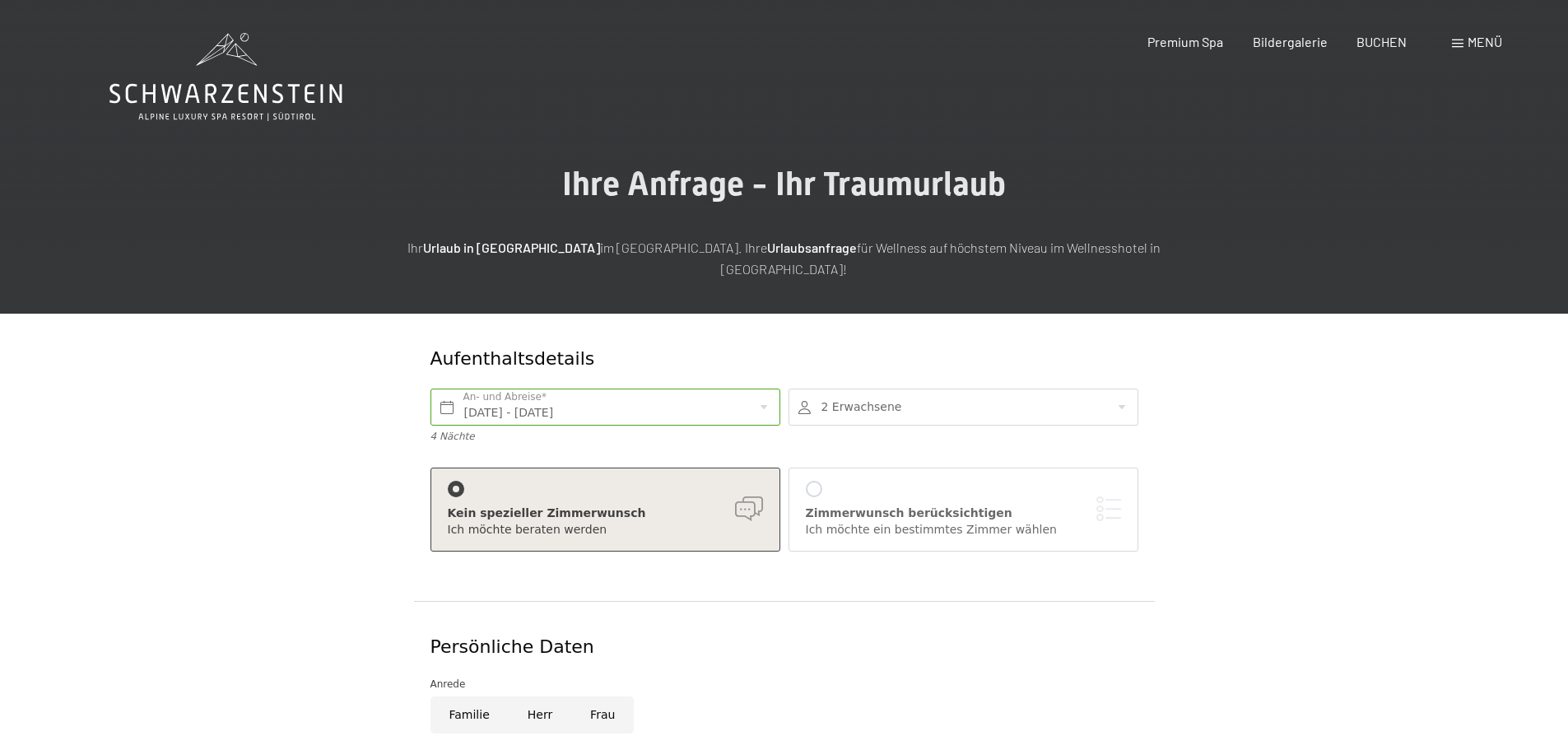
click at [880, 393] on div at bounding box center [963, 406] width 350 height 37
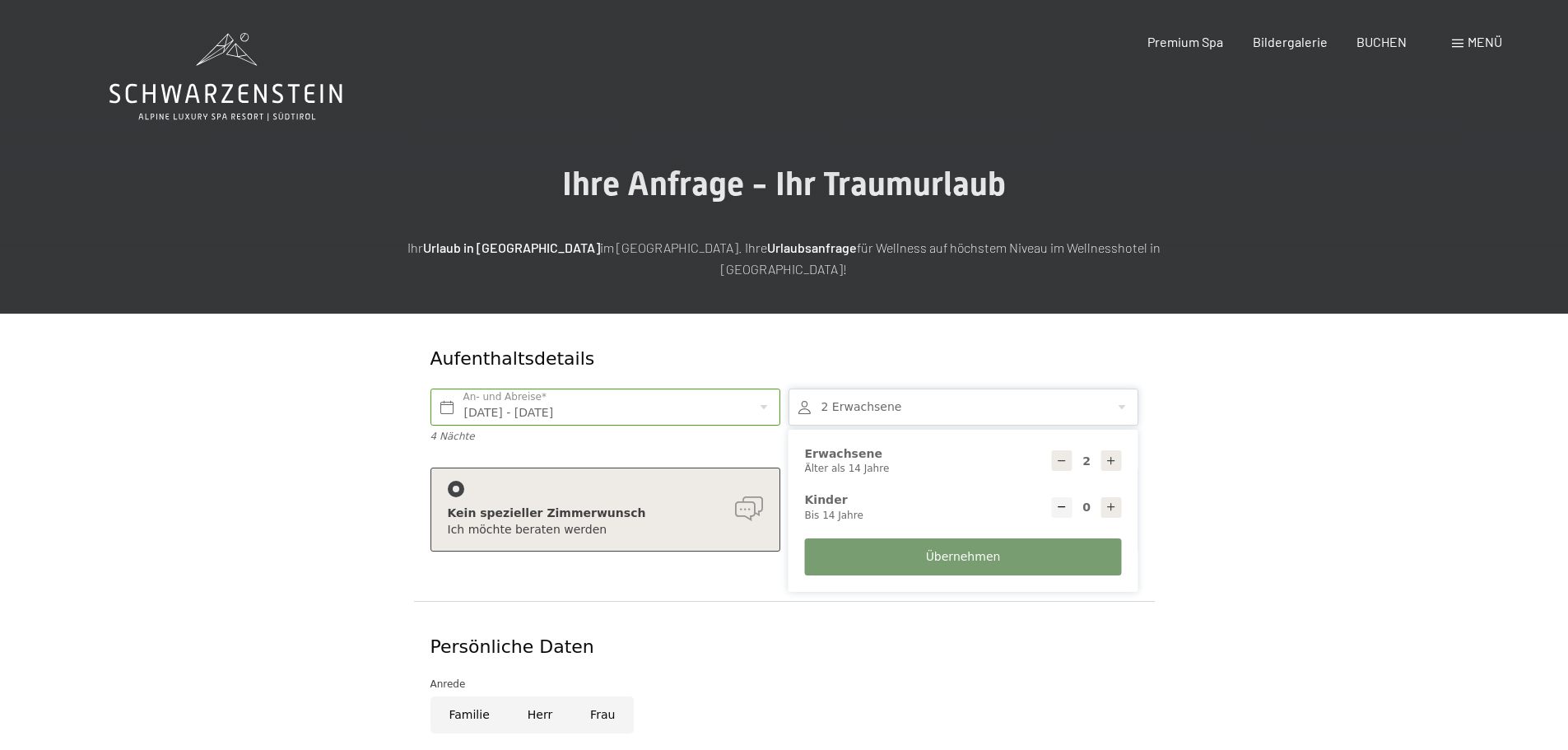
click at [1102, 497] on div at bounding box center [1112, 507] width 21 height 21
type input "2"
select select
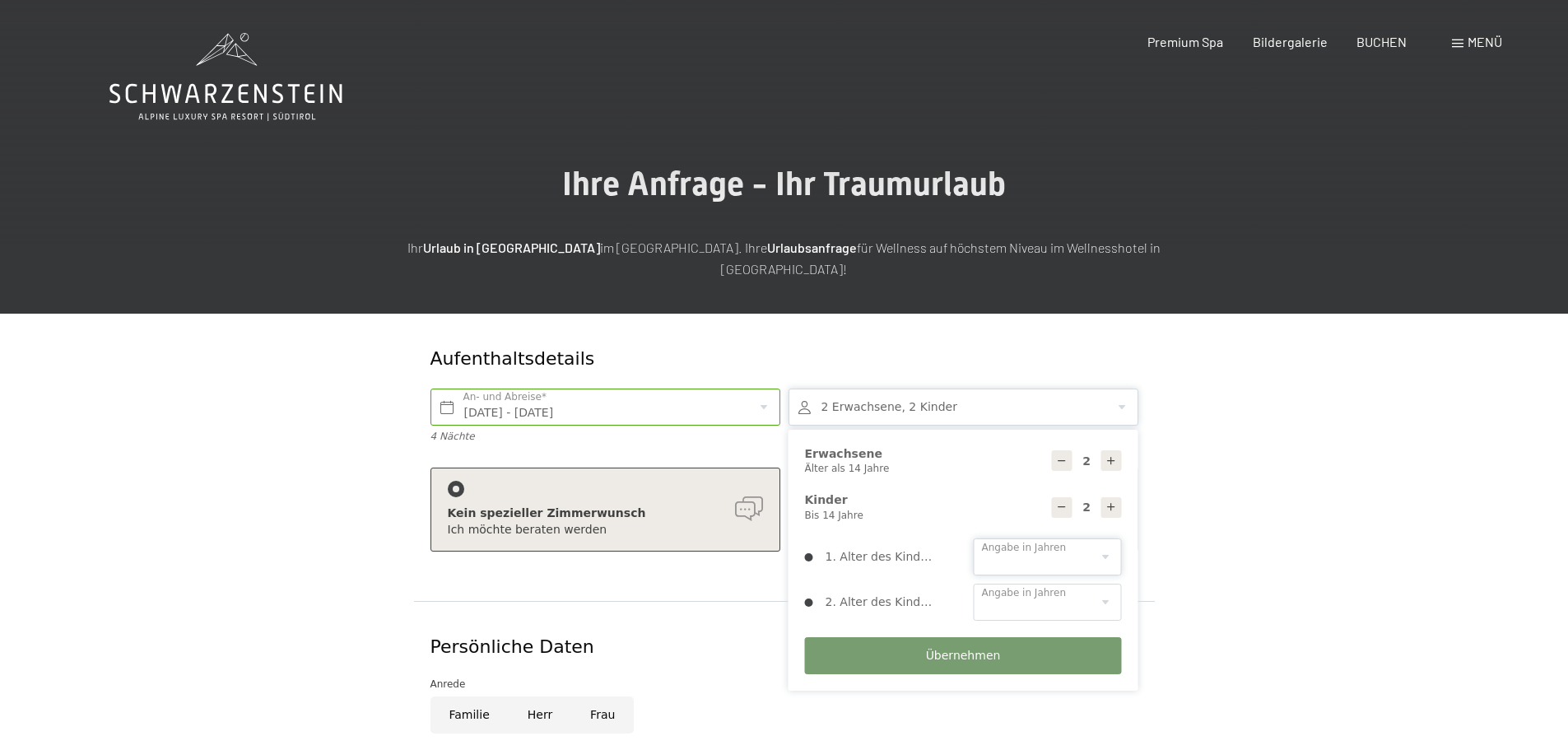
drag, startPoint x: 1118, startPoint y: 531, endPoint x: 1105, endPoint y: 541, distance: 16.4
click at [1118, 539] on select "0 1 2 3 4 5 6 7 8 9 10 11 12 13 14" at bounding box center [1048, 557] width 148 height 37
select select "11"
click at [974, 539] on select "0 1 2 3 4 5 6 7 8 9 10 11 12 13 14" at bounding box center [1048, 557] width 148 height 37
drag, startPoint x: 1100, startPoint y: 578, endPoint x: 1098, endPoint y: 566, distance: 12.2
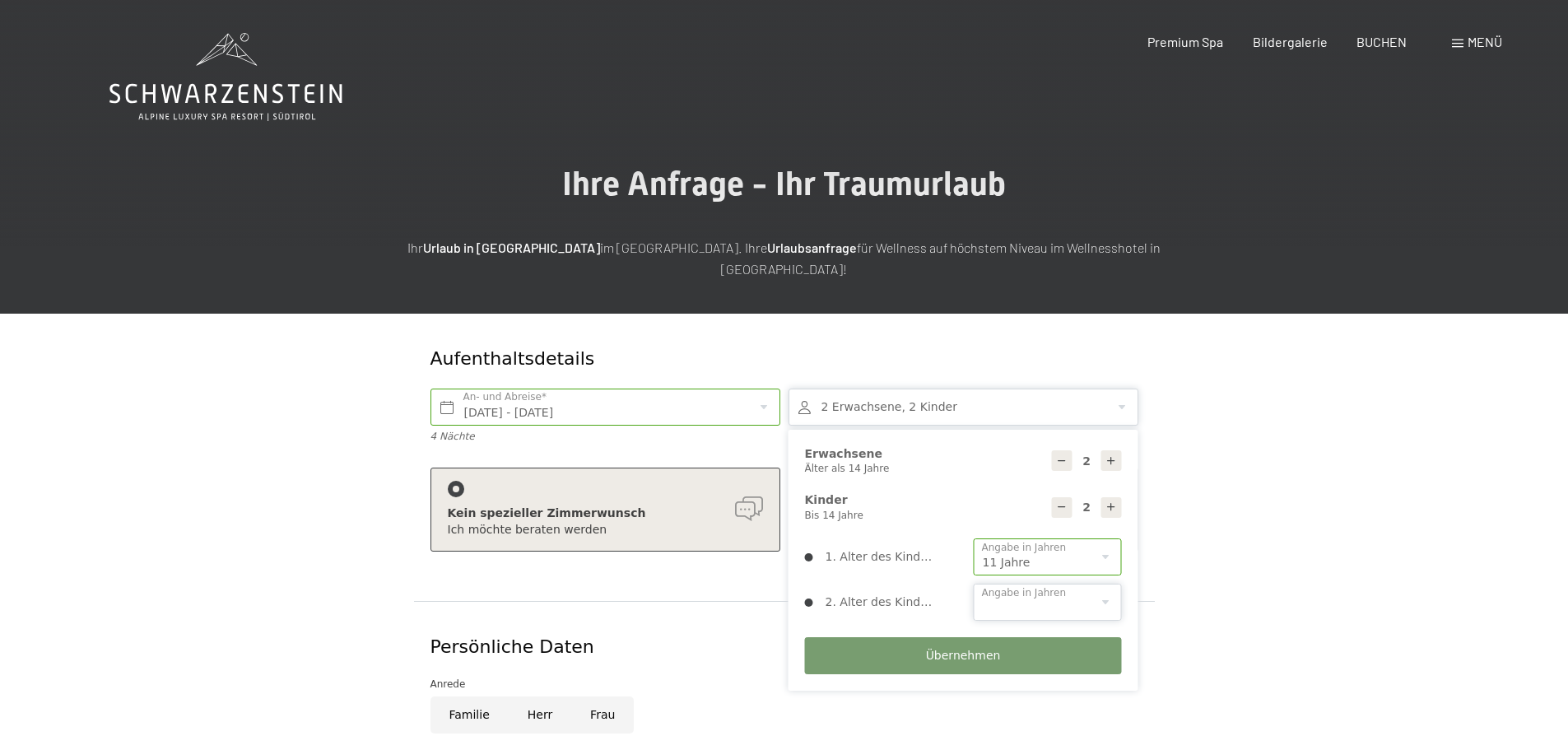
click at [1100, 584] on select "0 1 2 3 4 5 6 7 8 9 10 11 12 13 14" at bounding box center [1048, 602] width 148 height 37
select select "14"
click at [974, 584] on select "0 1 2 3 4 5 6 7 8 9 10 11 12 13 14" at bounding box center [1048, 602] width 148 height 37
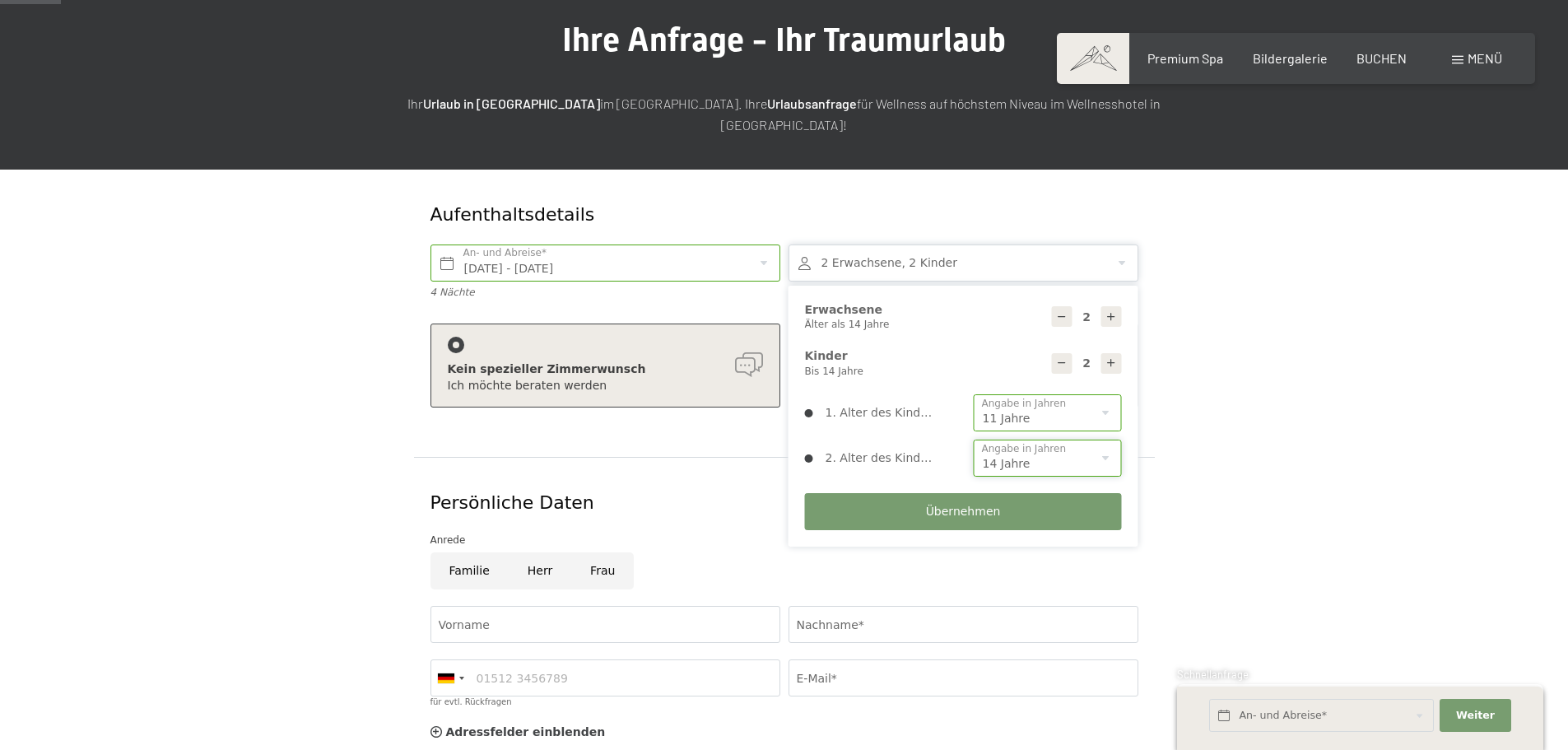
scroll to position [165, 0]
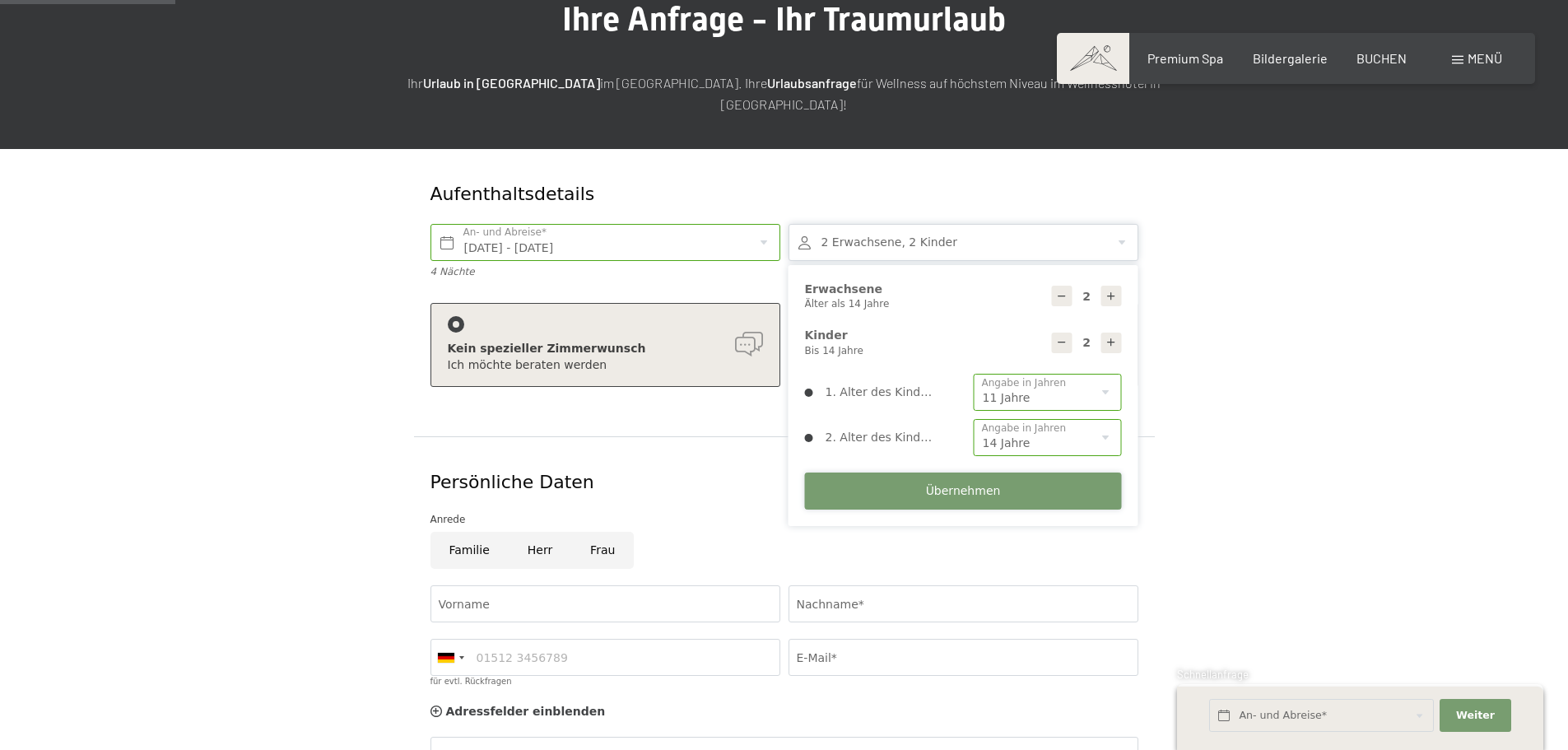
click at [909, 472] on button "Übernehmen" at bounding box center [963, 490] width 317 height 37
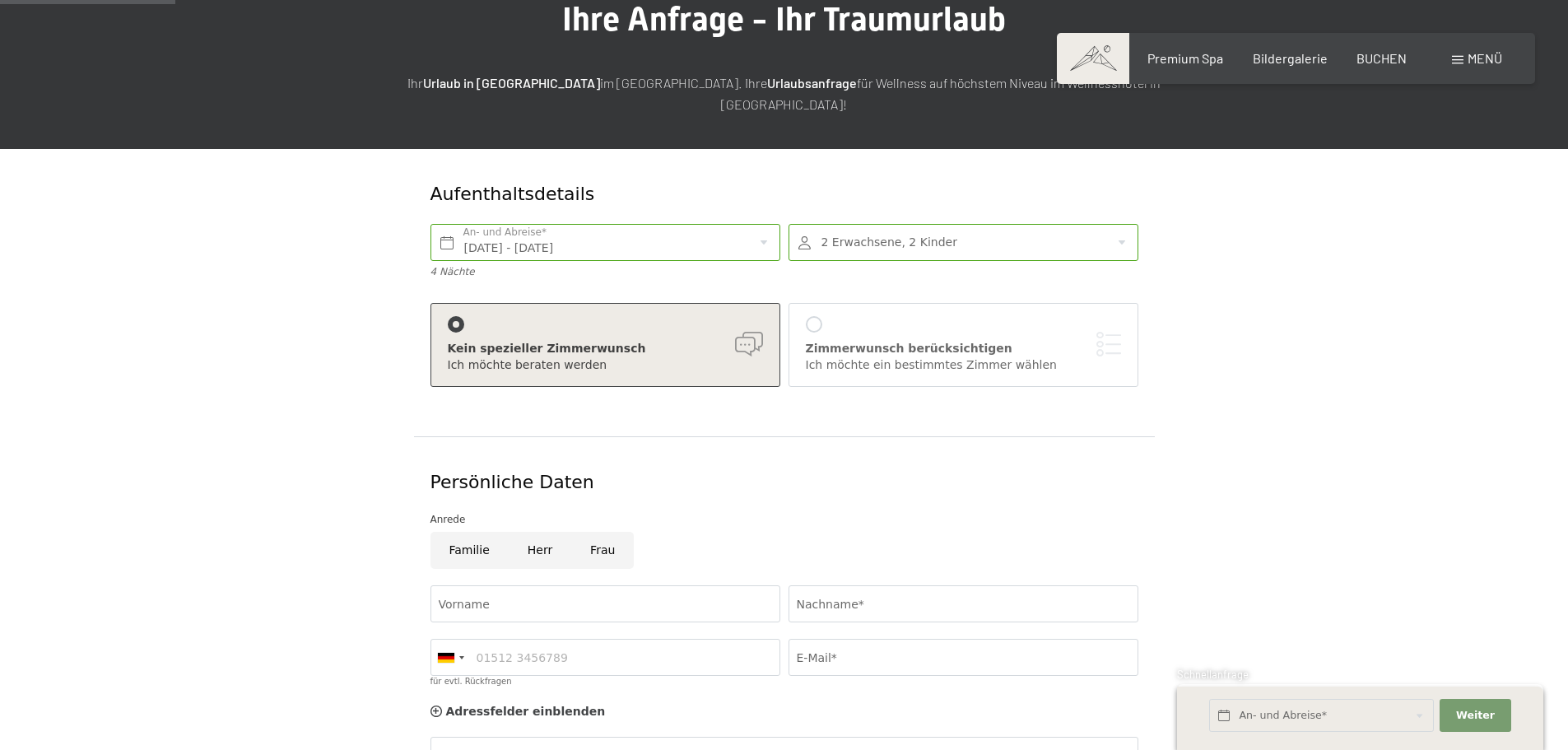
click at [746, 341] on div "Kein spezieller Zimmerwunsch" at bounding box center [605, 349] width 316 height 16
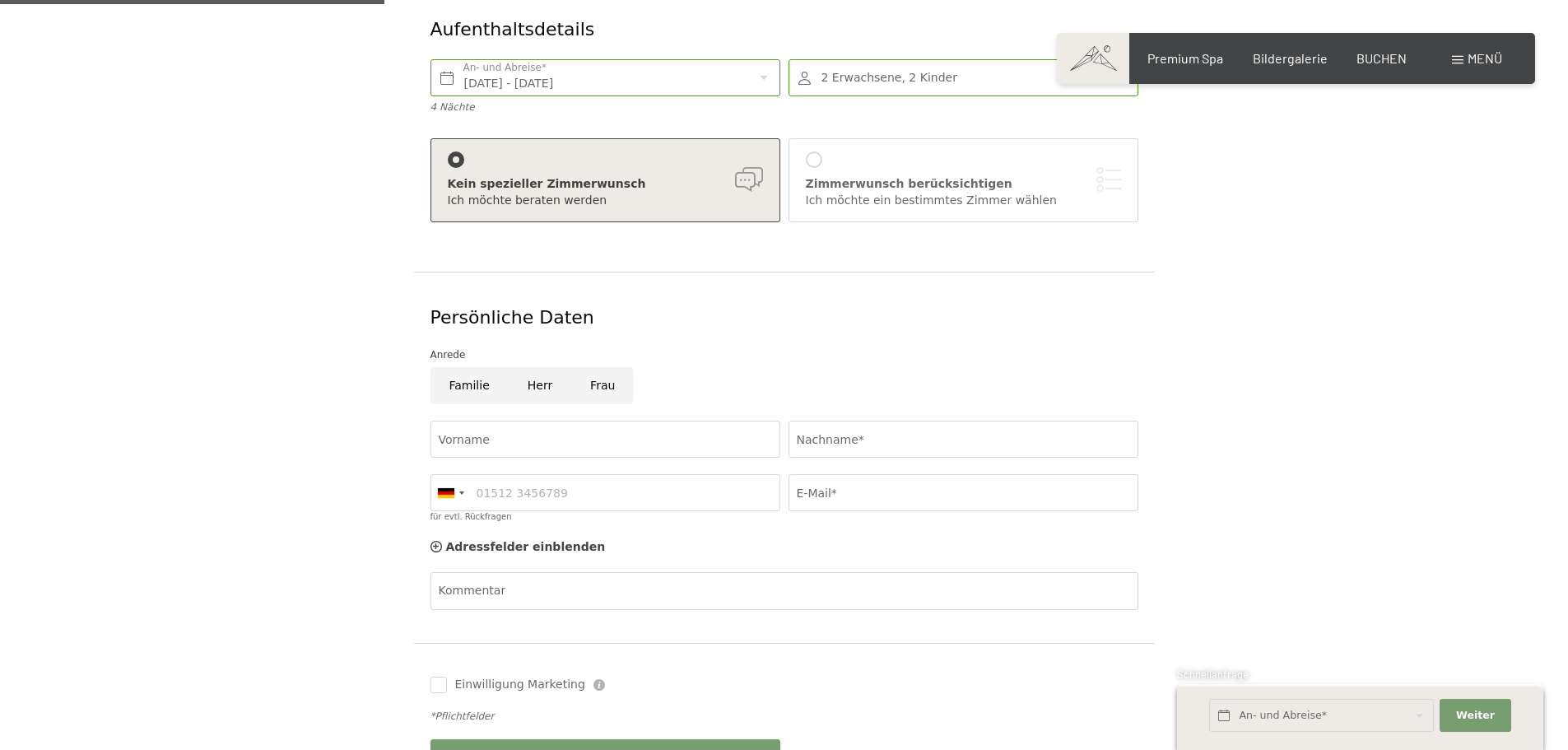
scroll to position [412, 0]
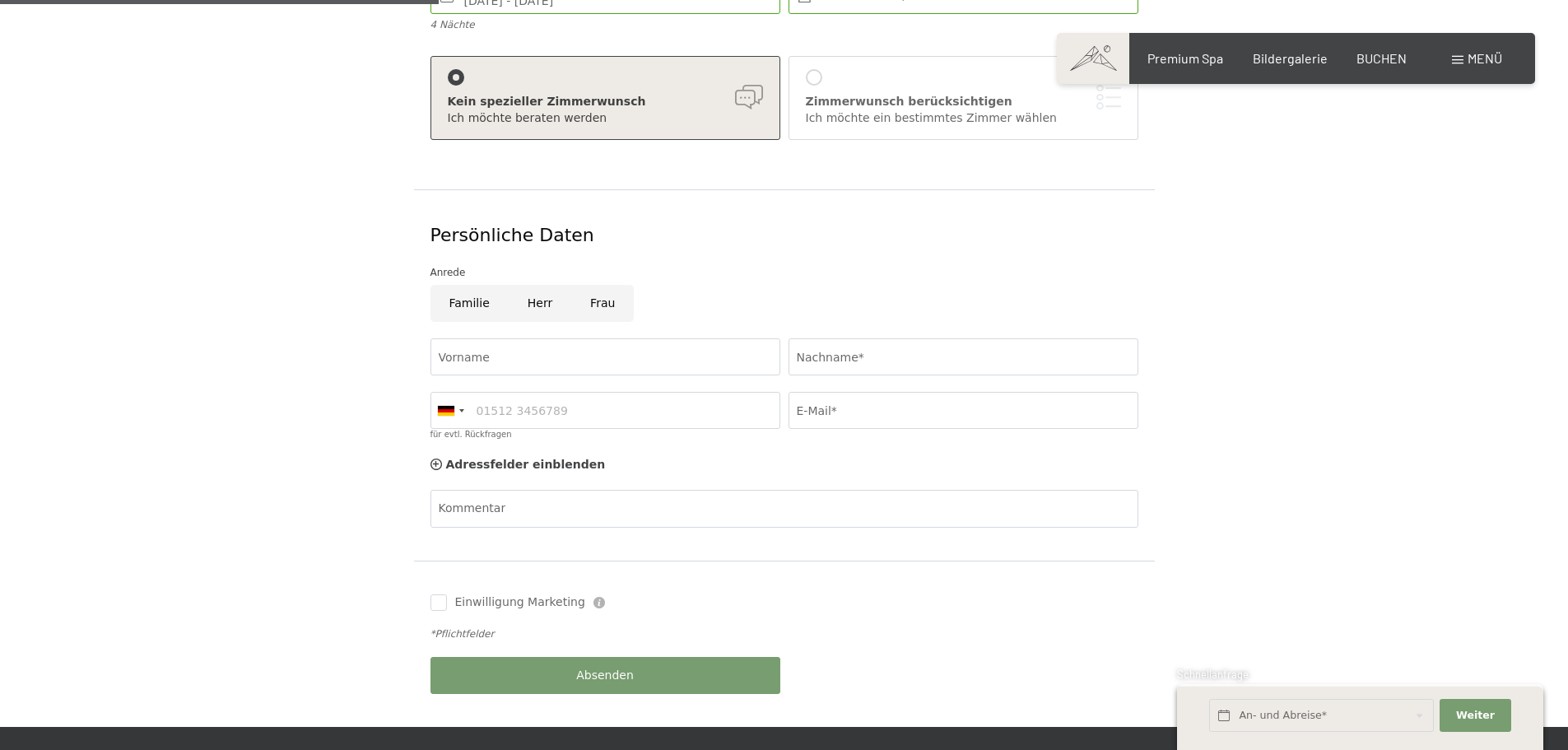
click at [607, 286] on input "Frau" at bounding box center [603, 303] width 63 height 37
radio input "true"
click at [578, 338] on input "Vorname" at bounding box center [605, 356] width 350 height 37
type input "c"
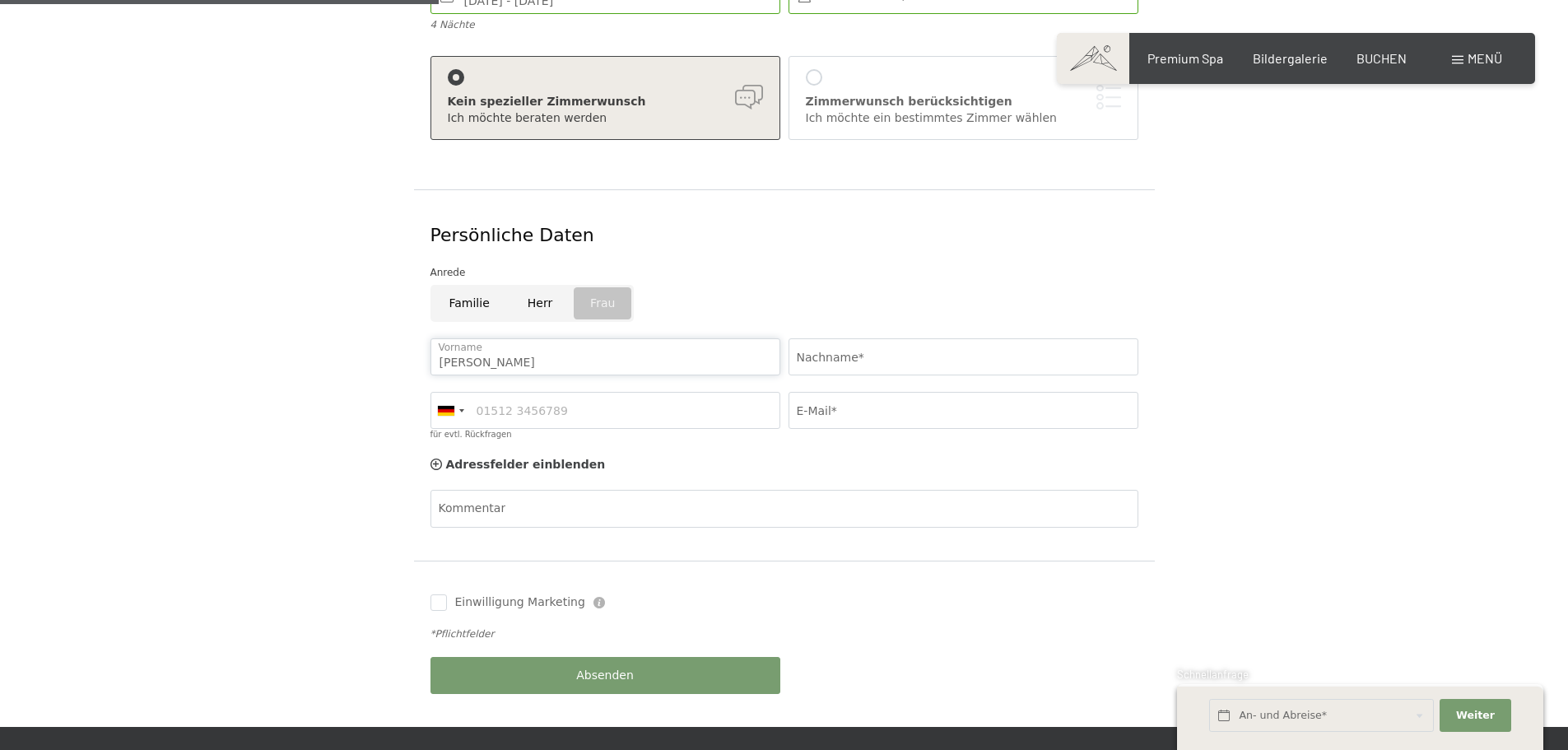
type input "Claudia"
type input "Hürbi"
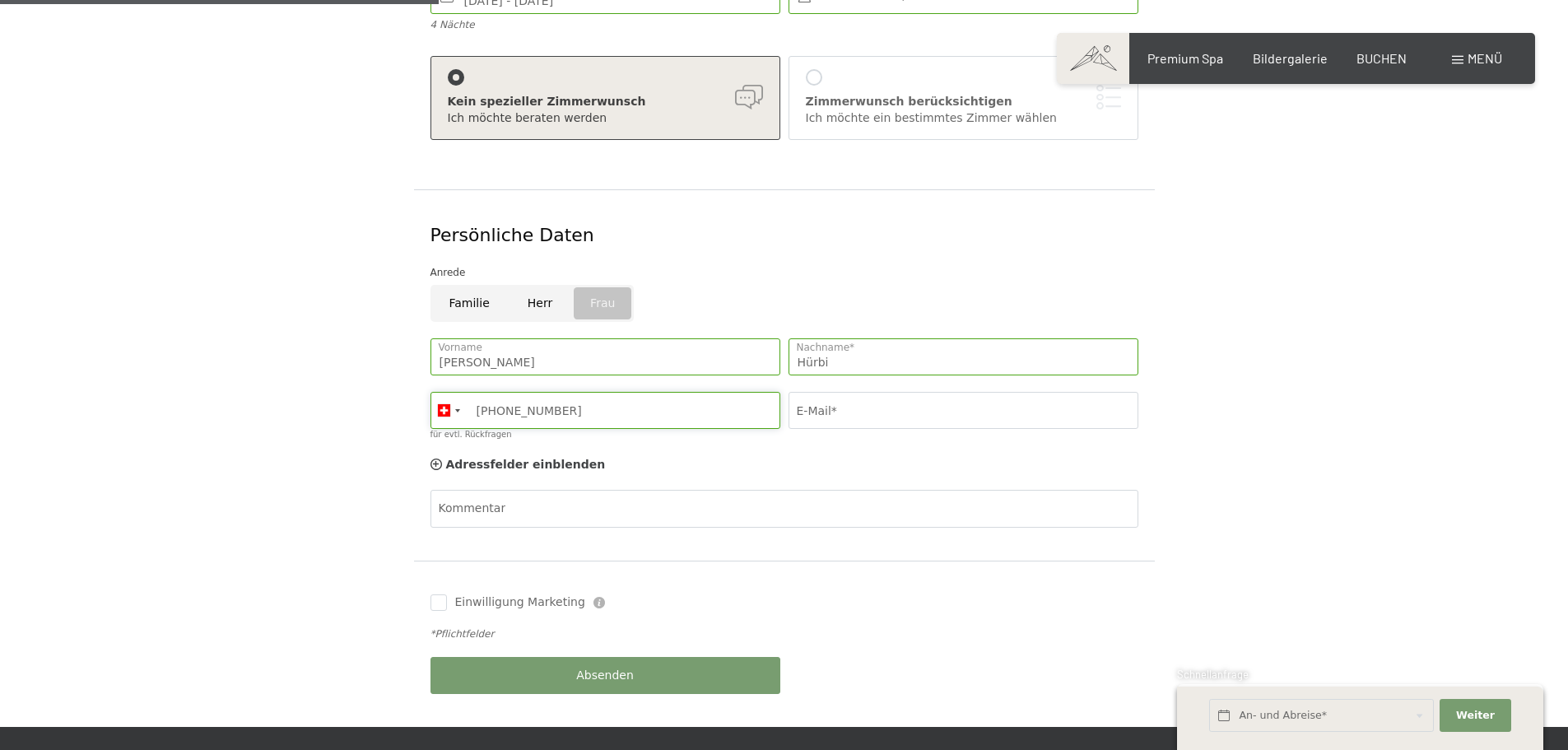
type input "+41763430133"
type input "claudiahuerbi@bluewin.ch"
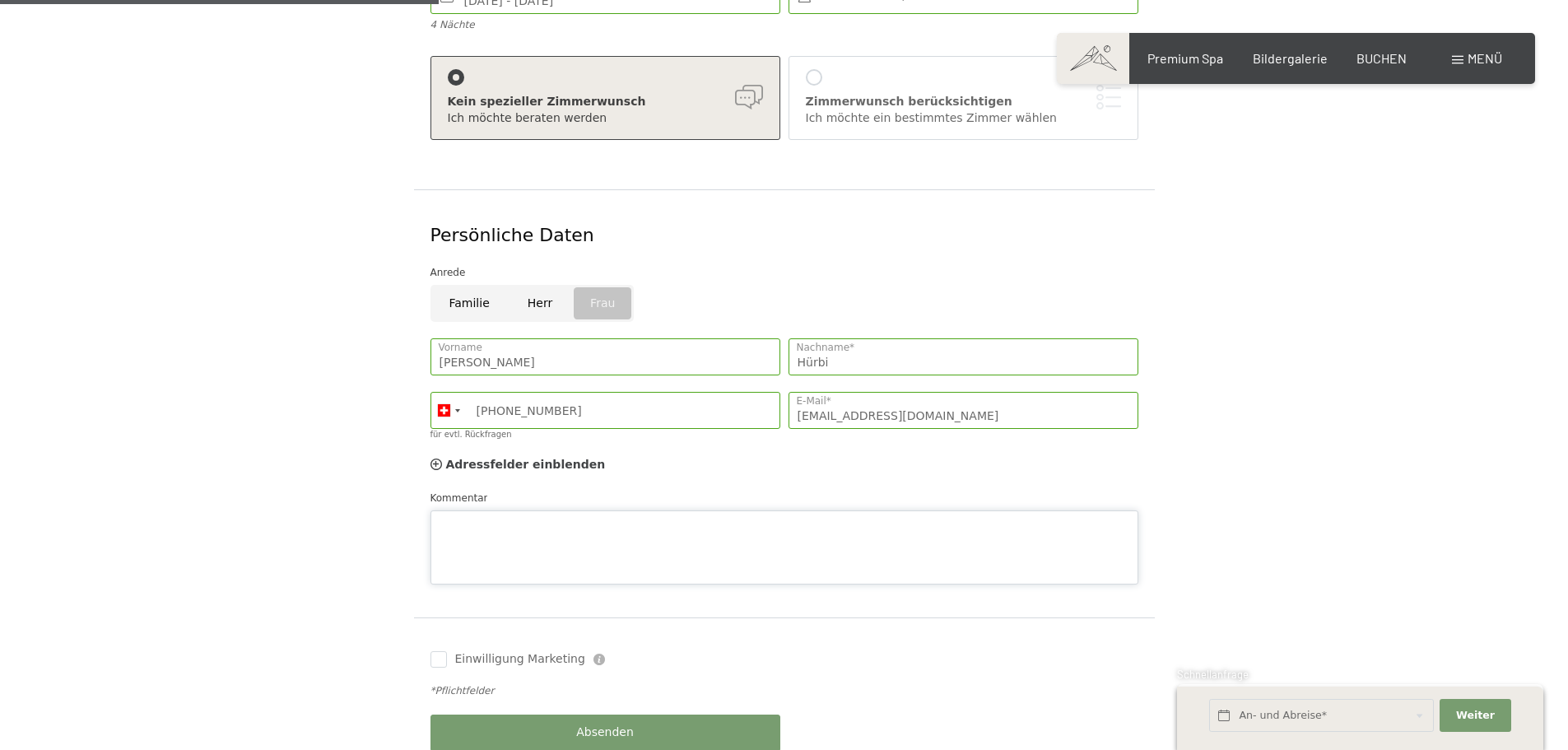
click at [633, 490] on div "Kommentar" at bounding box center [784, 537] width 708 height 94
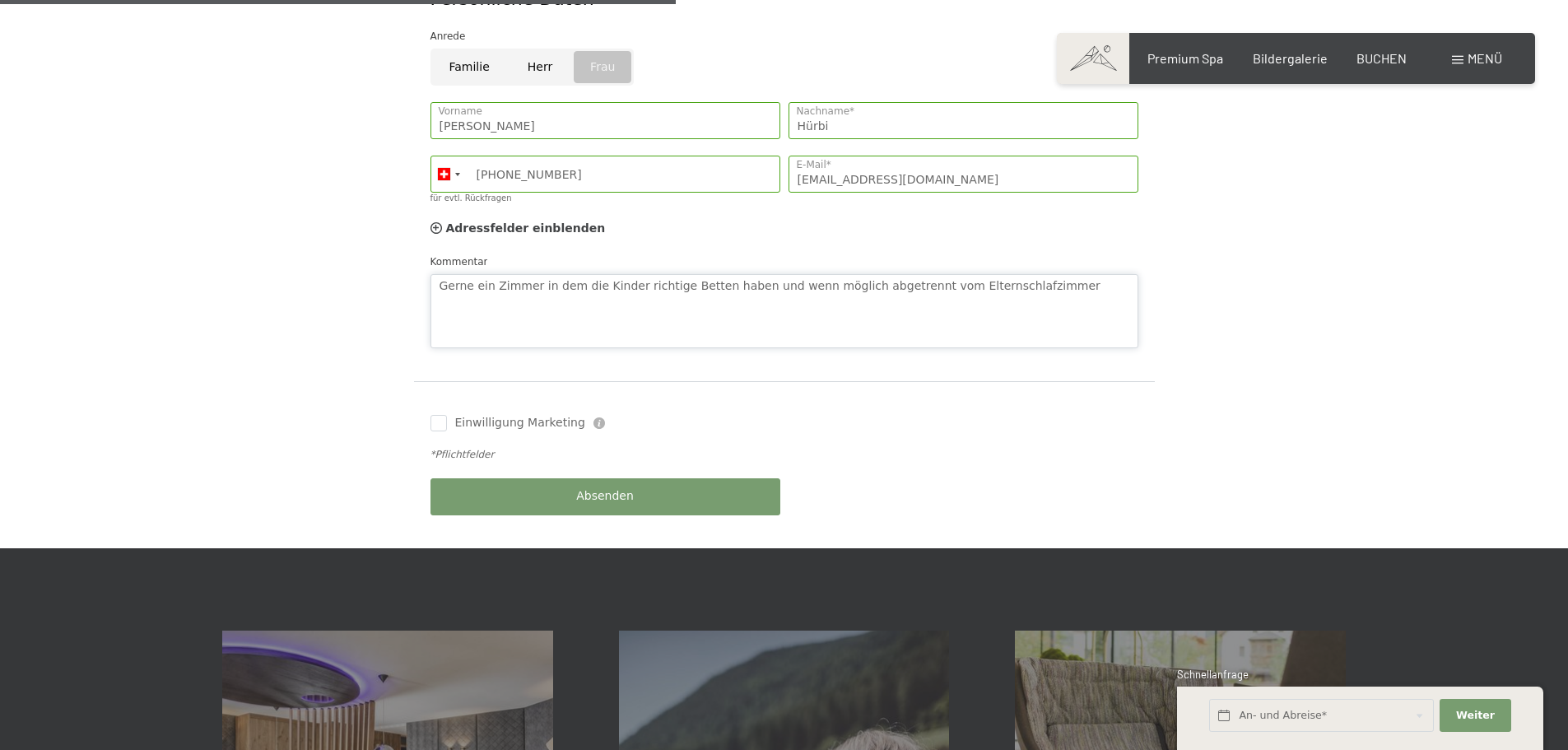
scroll to position [658, 0]
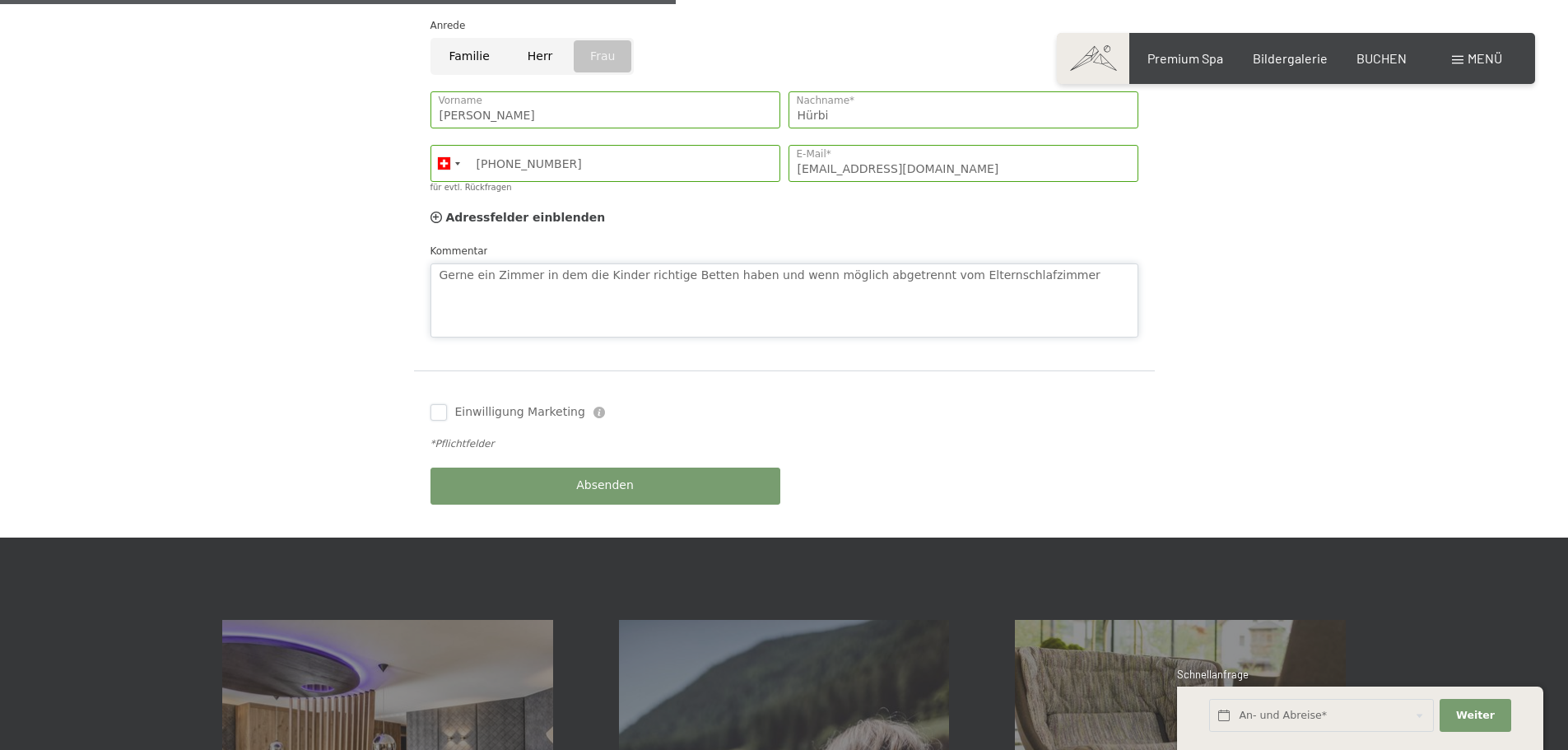
type textarea "Gerne ein Zimmer in dem die Kinder richtige Betten haben und wenn möglich abget…"
click at [445, 404] on input "Einwilligung Marketing" at bounding box center [439, 412] width 16 height 16
checkbox input "true"
click at [590, 478] on span "Absenden" at bounding box center [605, 486] width 58 height 16
